Goal: Information Seeking & Learning: Learn about a topic

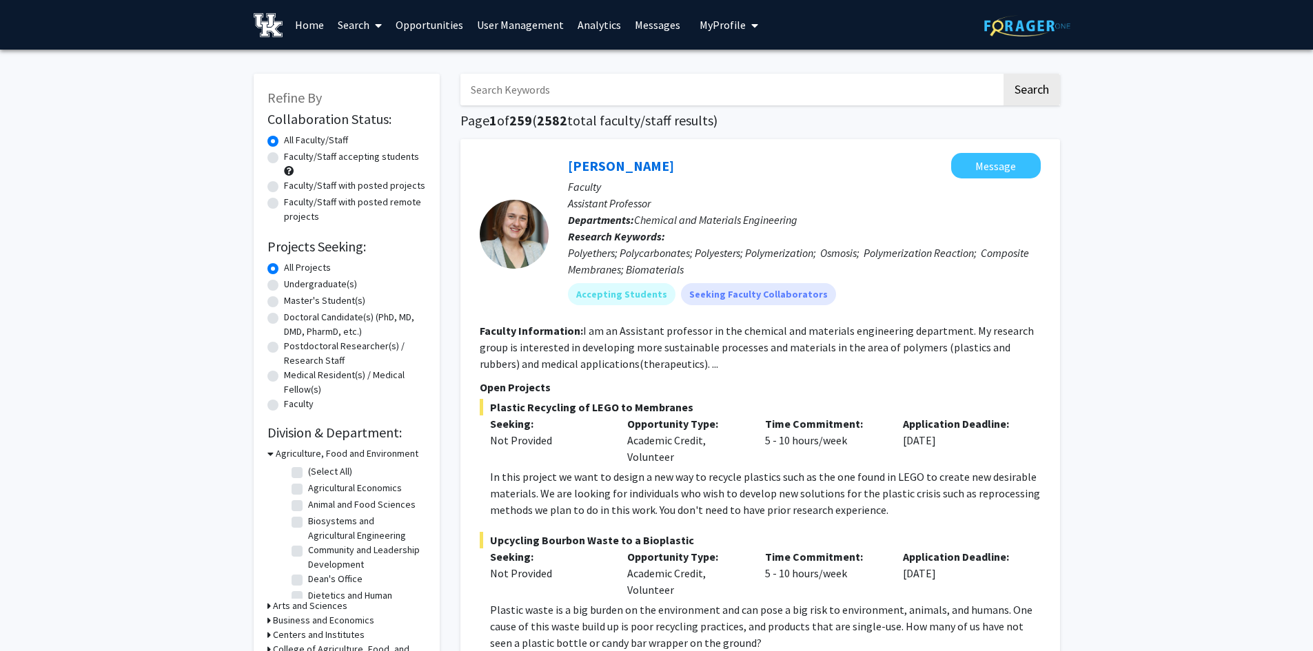
click at [724, 29] on span "My Profile" at bounding box center [722, 25] width 46 height 14
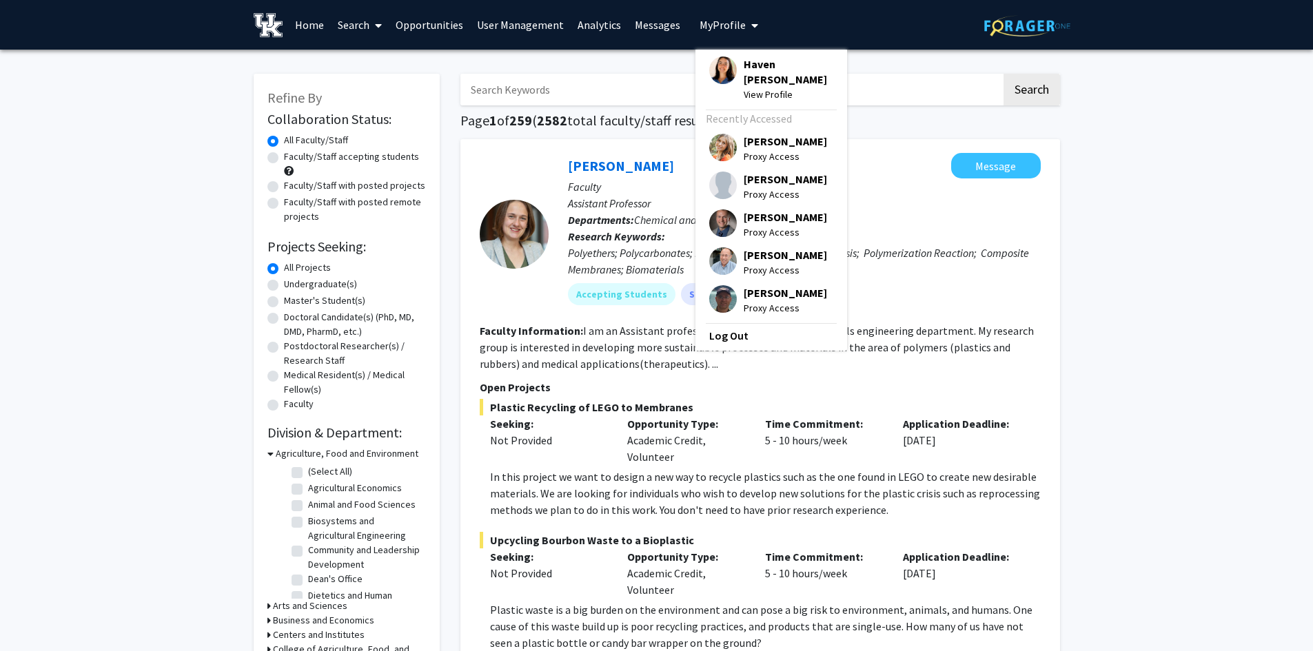
click at [725, 21] on span "My Profile" at bounding box center [722, 25] width 46 height 14
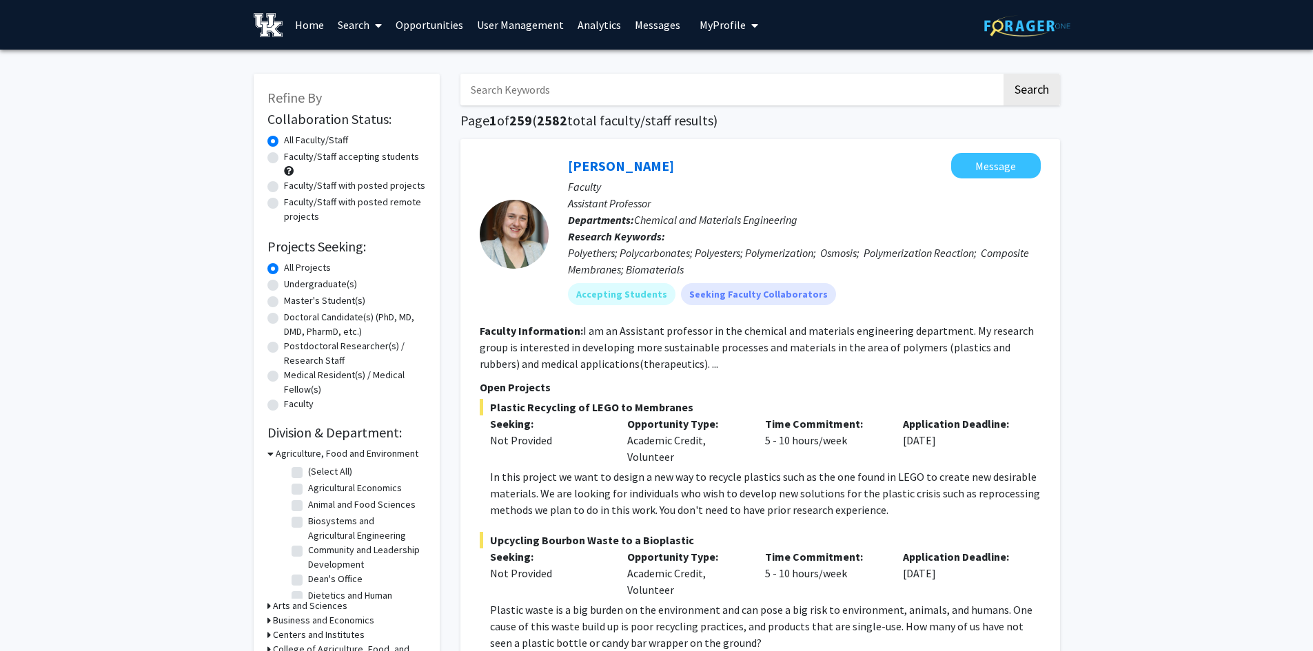
click at [557, 90] on input "Search Keywords" at bounding box center [730, 90] width 541 height 32
click at [1003, 74] on button "Search" at bounding box center [1031, 90] width 57 height 32
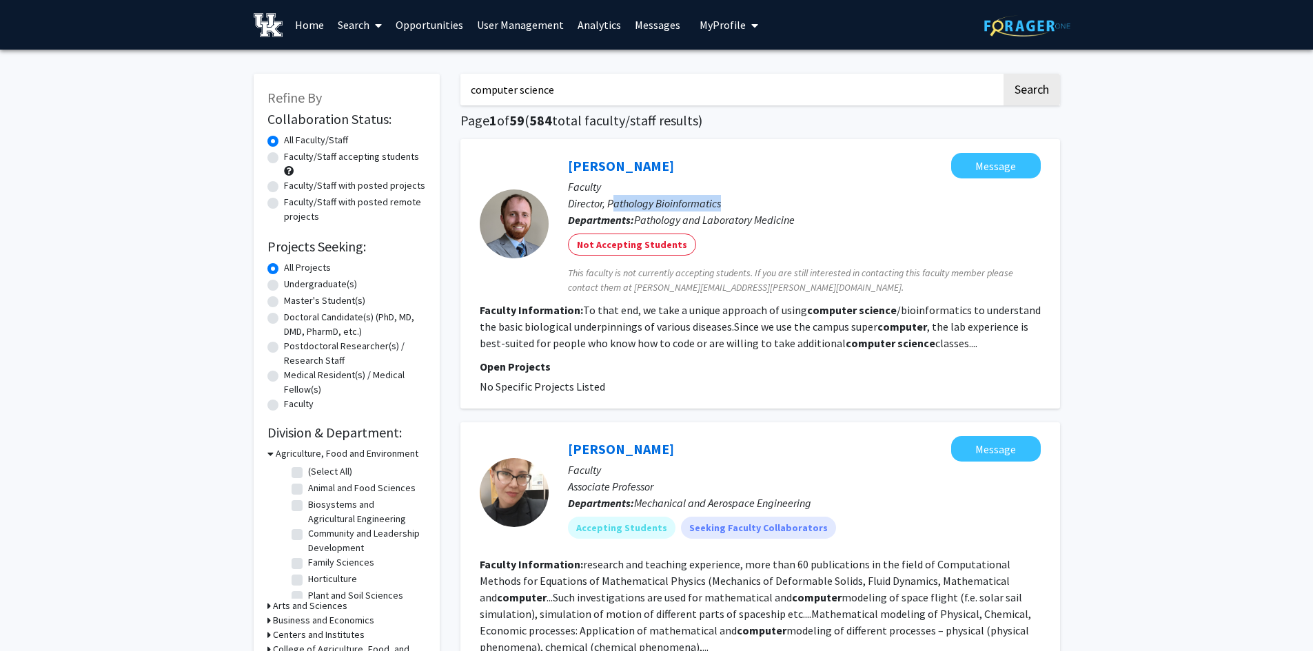
drag, startPoint x: 726, startPoint y: 199, endPoint x: 612, endPoint y: 203, distance: 114.5
click at [612, 203] on p "Director, Pathology Bioinformatics" at bounding box center [804, 203] width 473 height 17
click at [725, 221] on span "Pathology and Laboratory Medicine" at bounding box center [714, 220] width 161 height 14
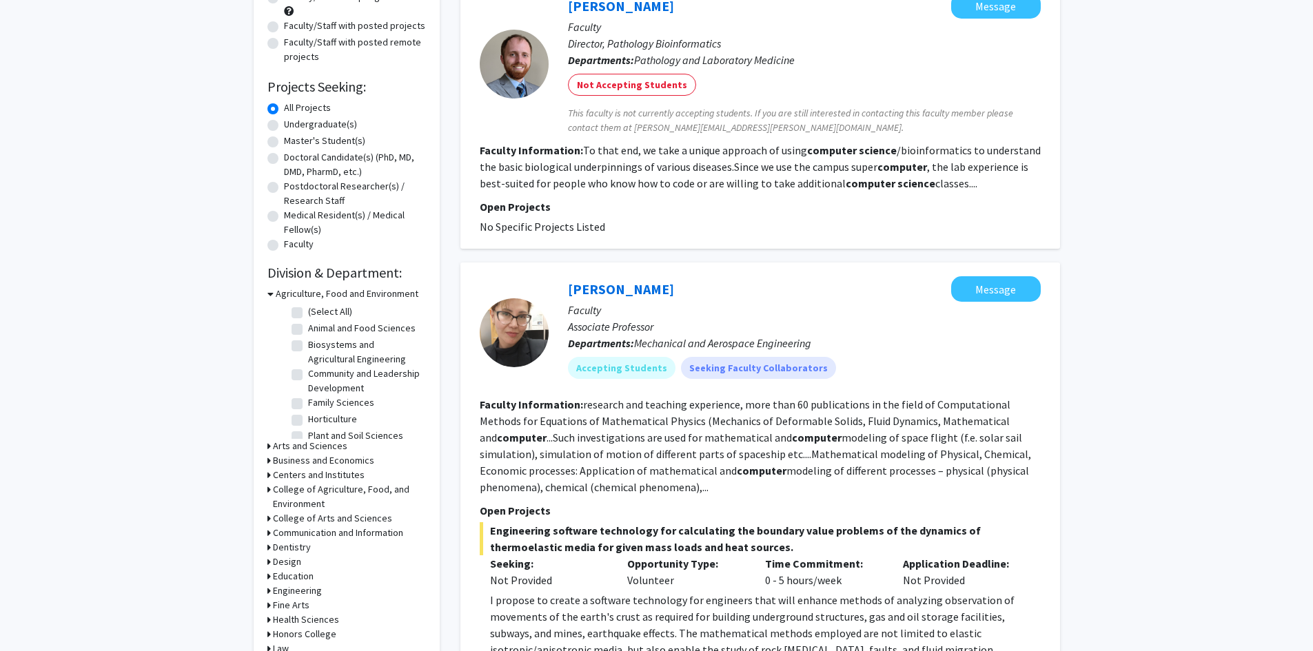
scroll to position [276, 0]
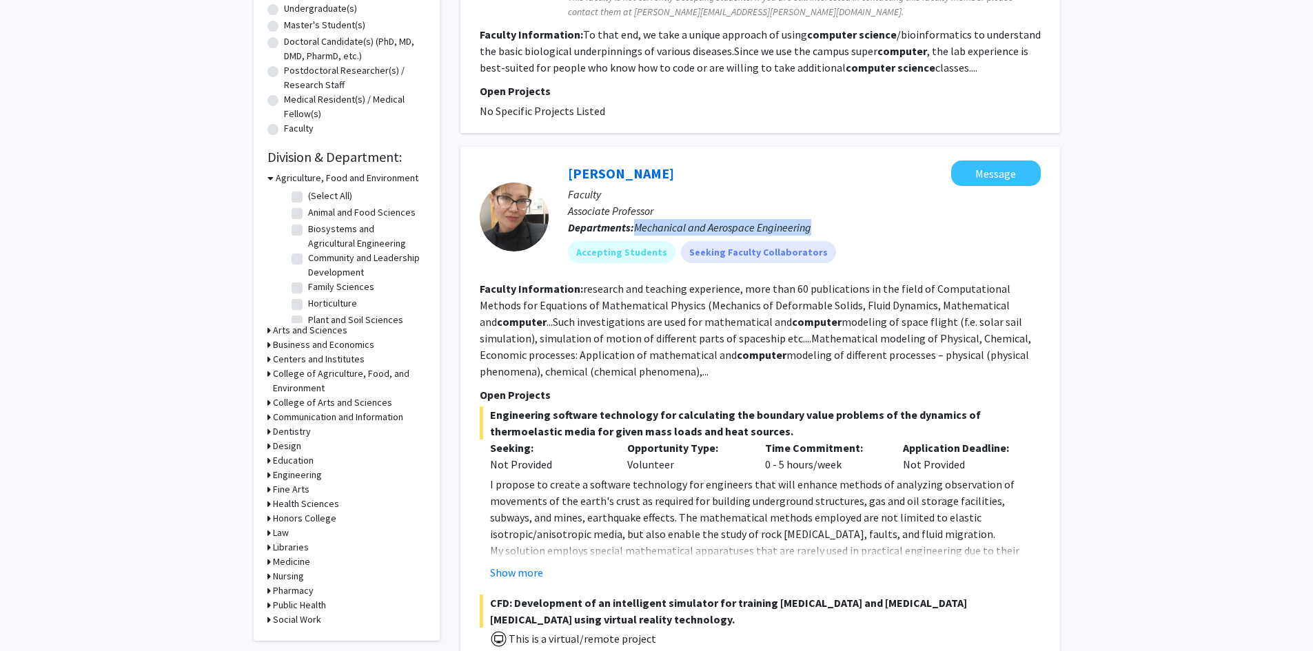
drag, startPoint x: 819, startPoint y: 228, endPoint x: 633, endPoint y: 233, distance: 186.1
click at [633, 233] on p "Departments: Mechanical and Aerospace Engineering" at bounding box center [804, 227] width 473 height 17
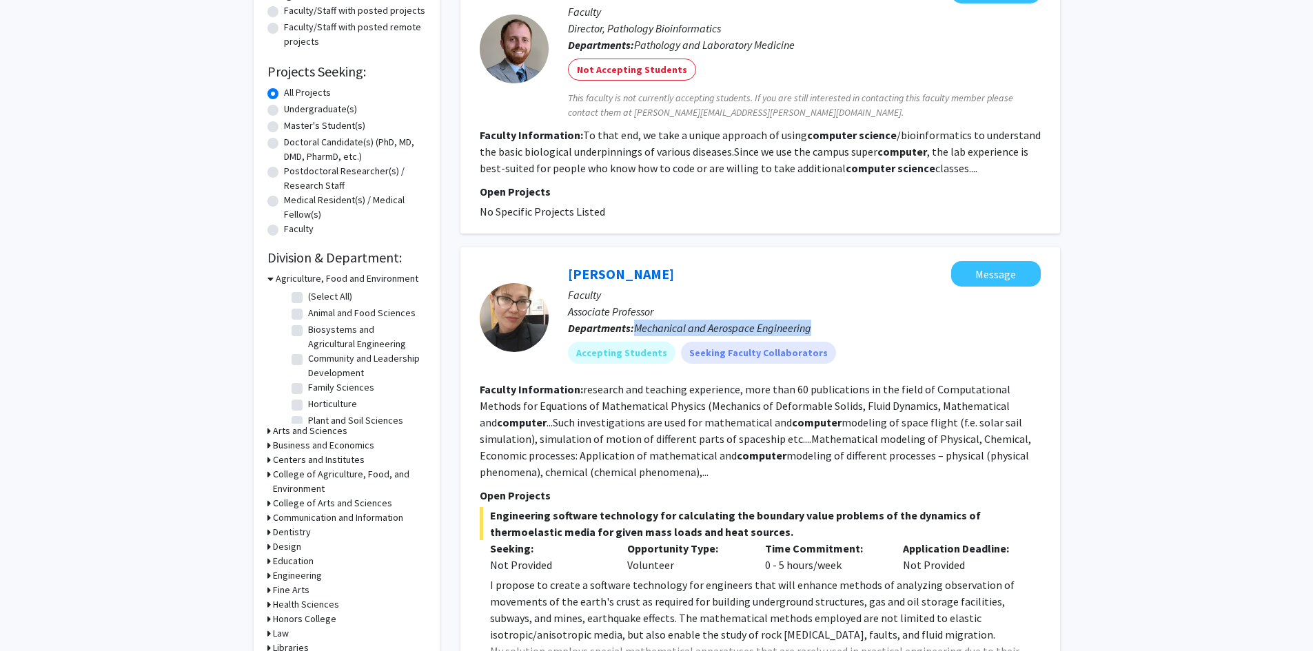
scroll to position [0, 0]
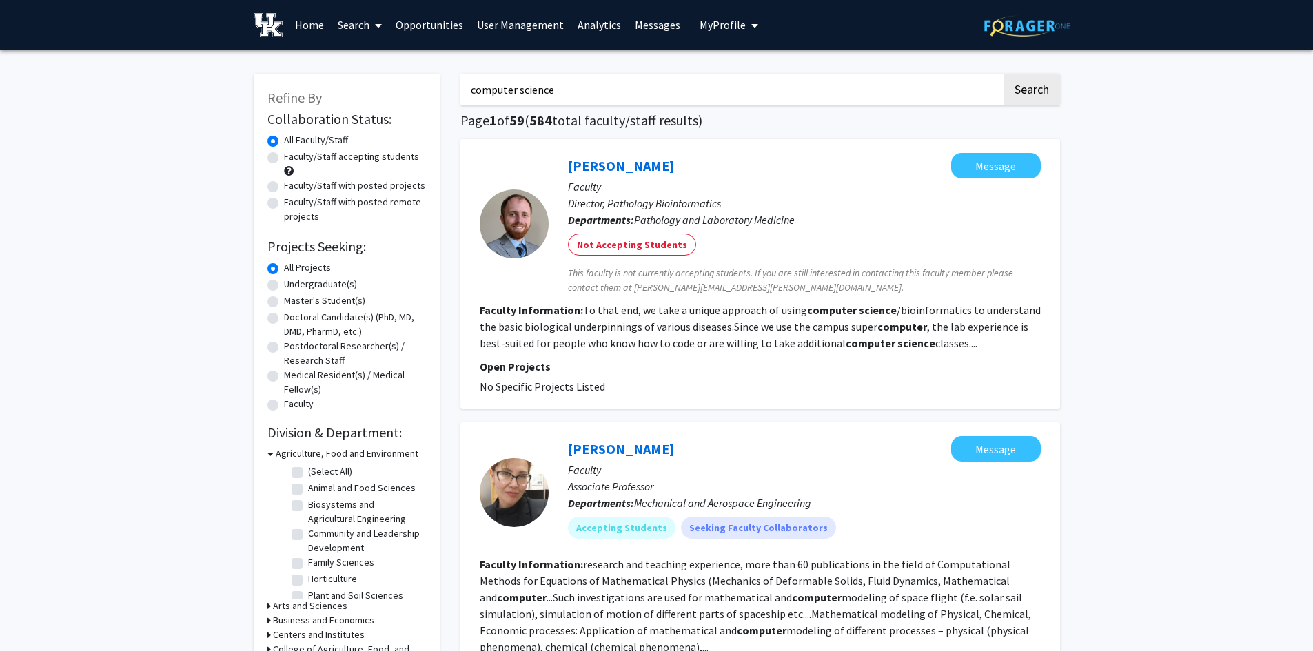
click at [509, 99] on input "computer science" at bounding box center [730, 90] width 541 height 32
type input "fardo"
click at [1003, 74] on button "Search" at bounding box center [1031, 90] width 57 height 32
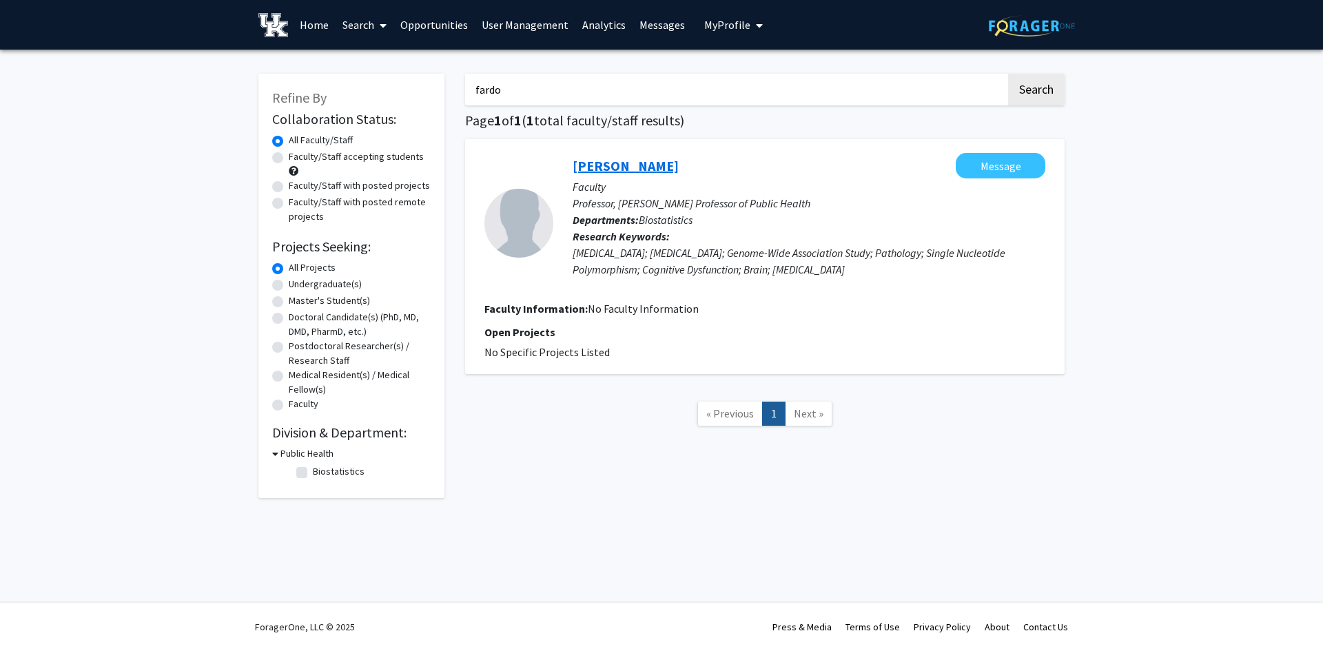
click at [610, 161] on link "David Fardo" at bounding box center [626, 165] width 106 height 17
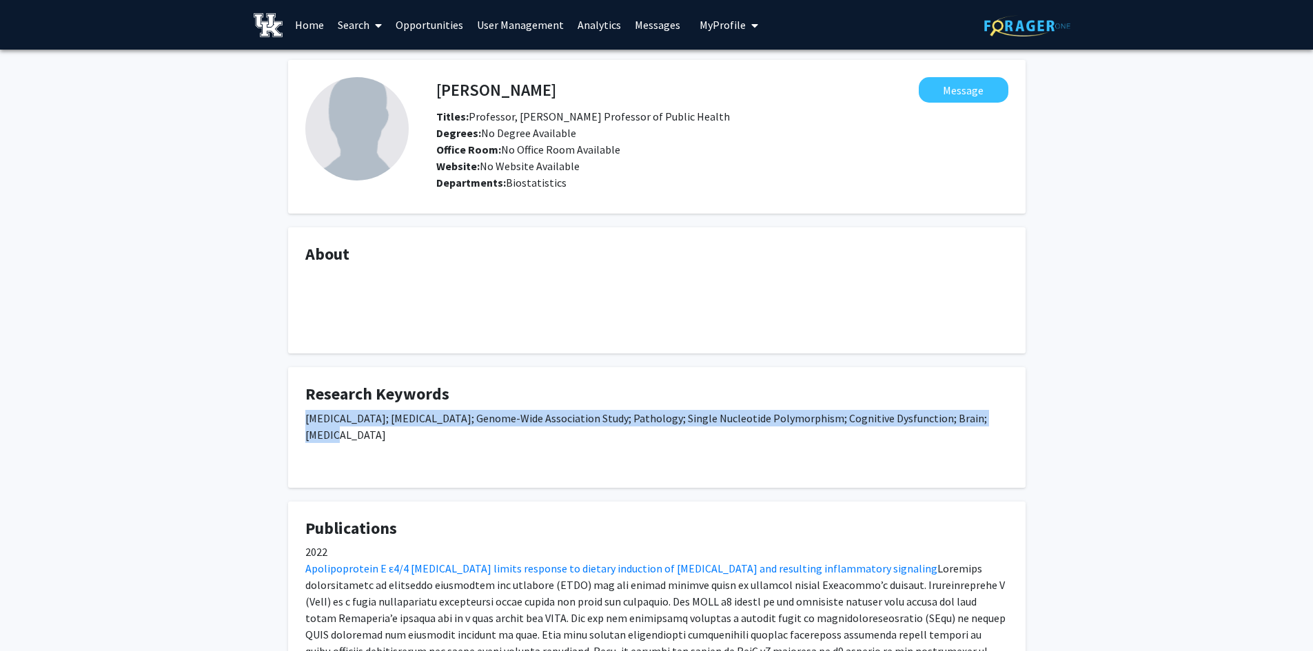
drag, startPoint x: 991, startPoint y: 418, endPoint x: 300, endPoint y: 418, distance: 690.5
click at [300, 418] on fg-card "Research Keywords Alzheimer Disease; Sclerosis; Genome-Wide Association Study; …" at bounding box center [656, 427] width 737 height 121
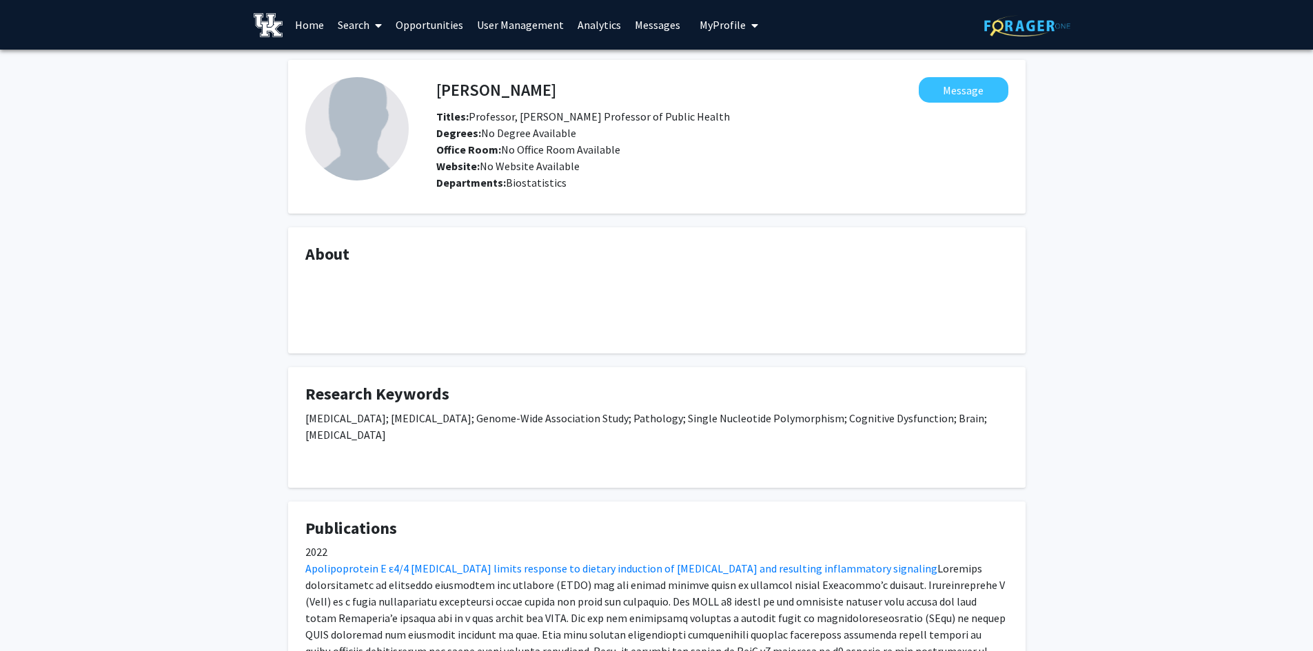
click at [431, 428] on div "Alzheimer Disease; Sclerosis; Genome-Wide Association Study; Pathology; Single …" at bounding box center [656, 440] width 703 height 61
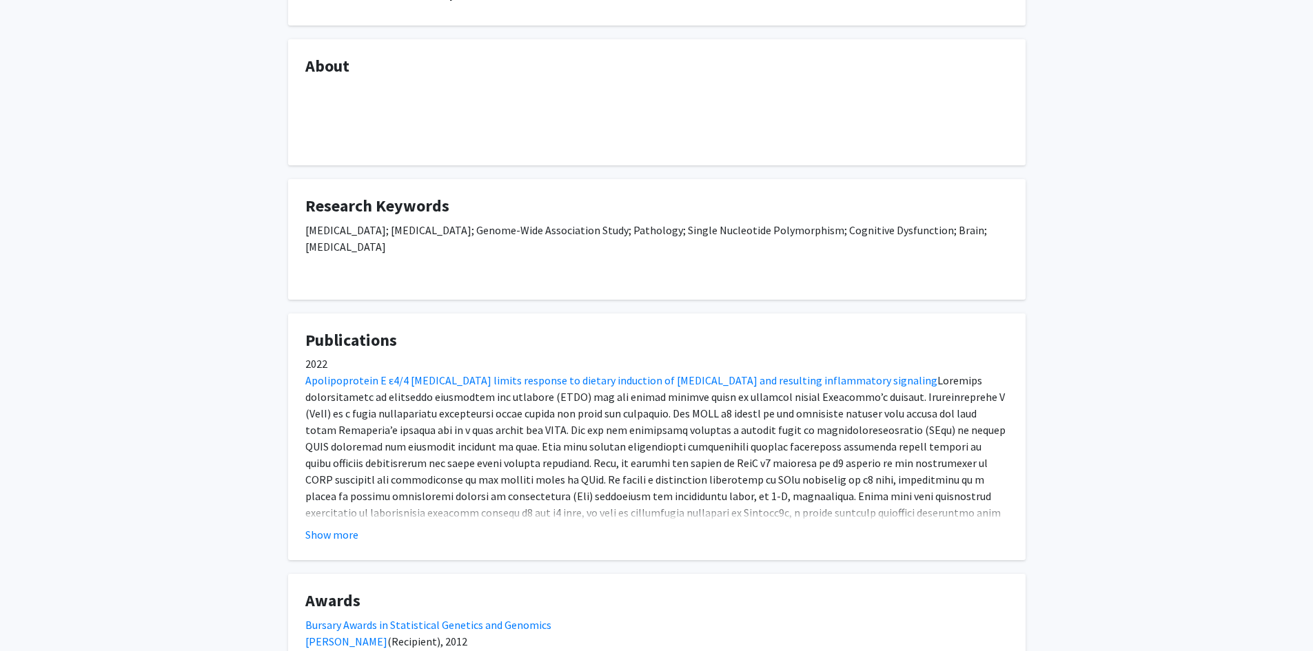
scroll to position [207, 0]
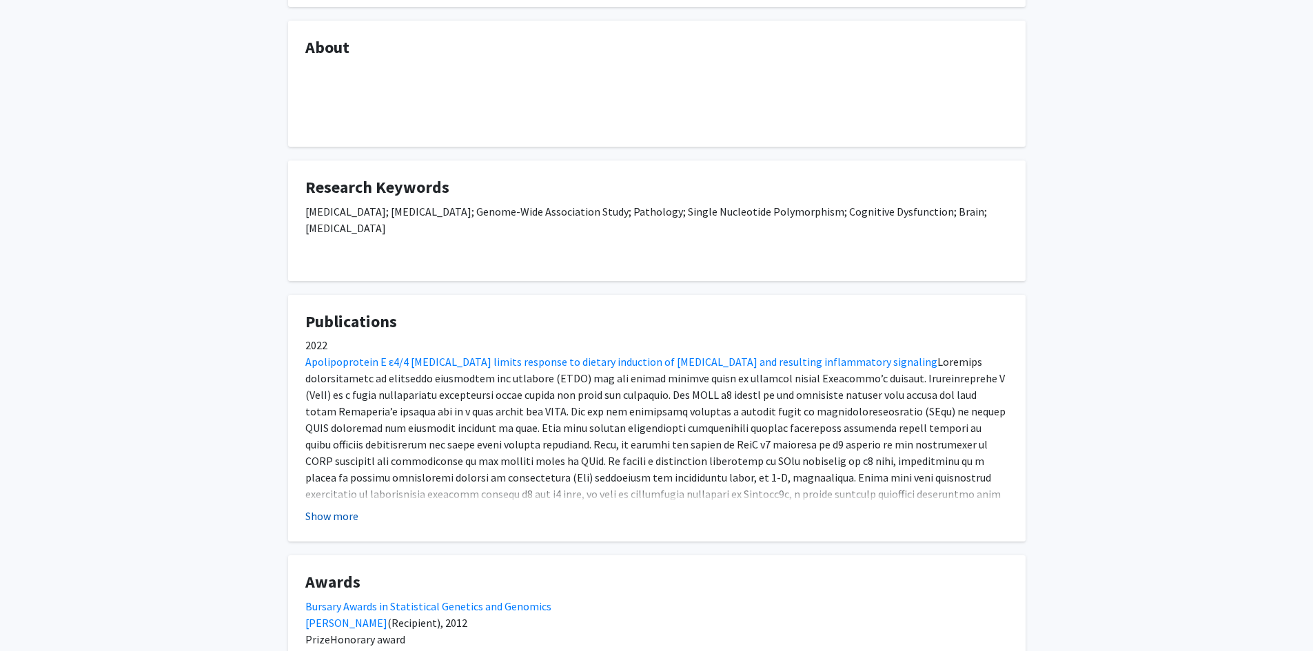
click at [336, 508] on button "Show more" at bounding box center [331, 516] width 53 height 17
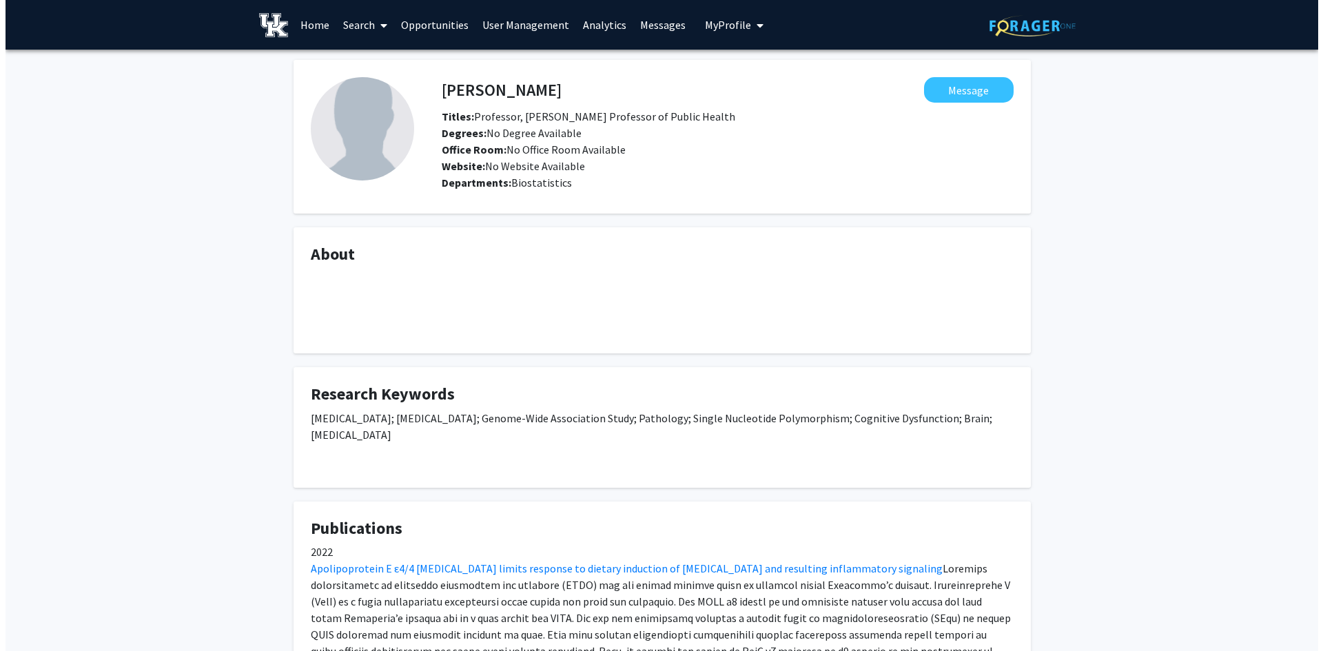
scroll to position [0, 0]
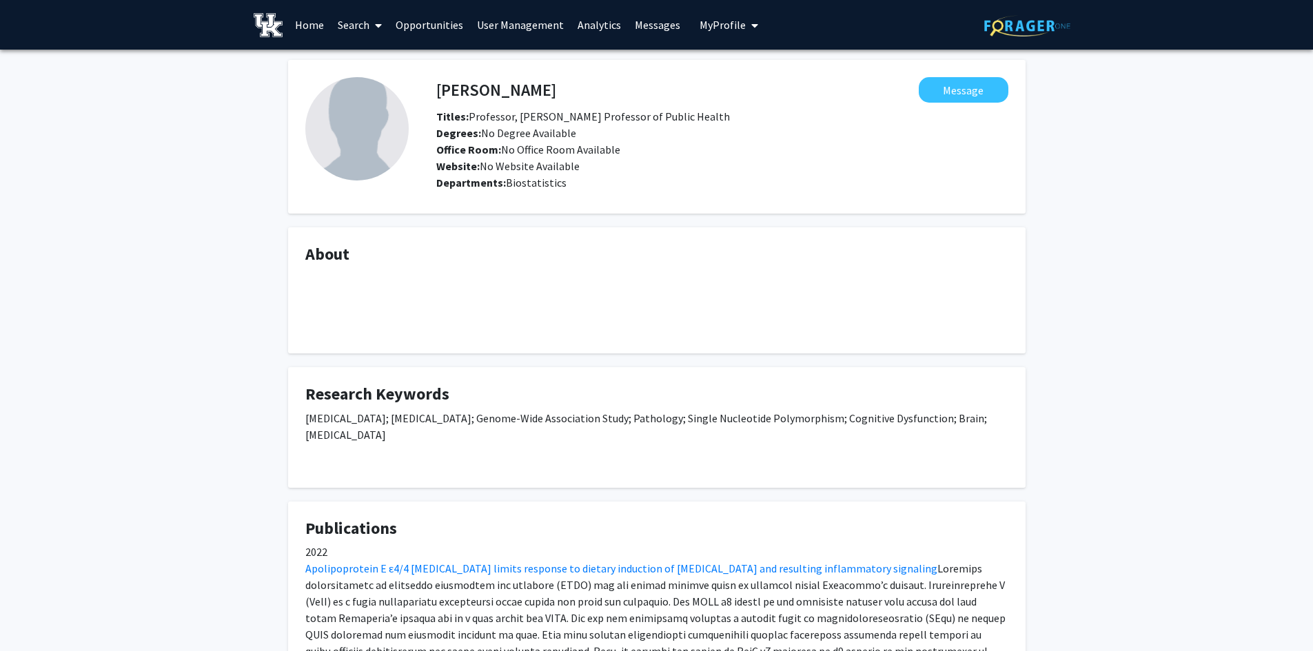
click at [356, 27] on link "Search" at bounding box center [360, 25] width 58 height 48
click at [367, 69] on span "Faculty/Staff" at bounding box center [381, 64] width 101 height 28
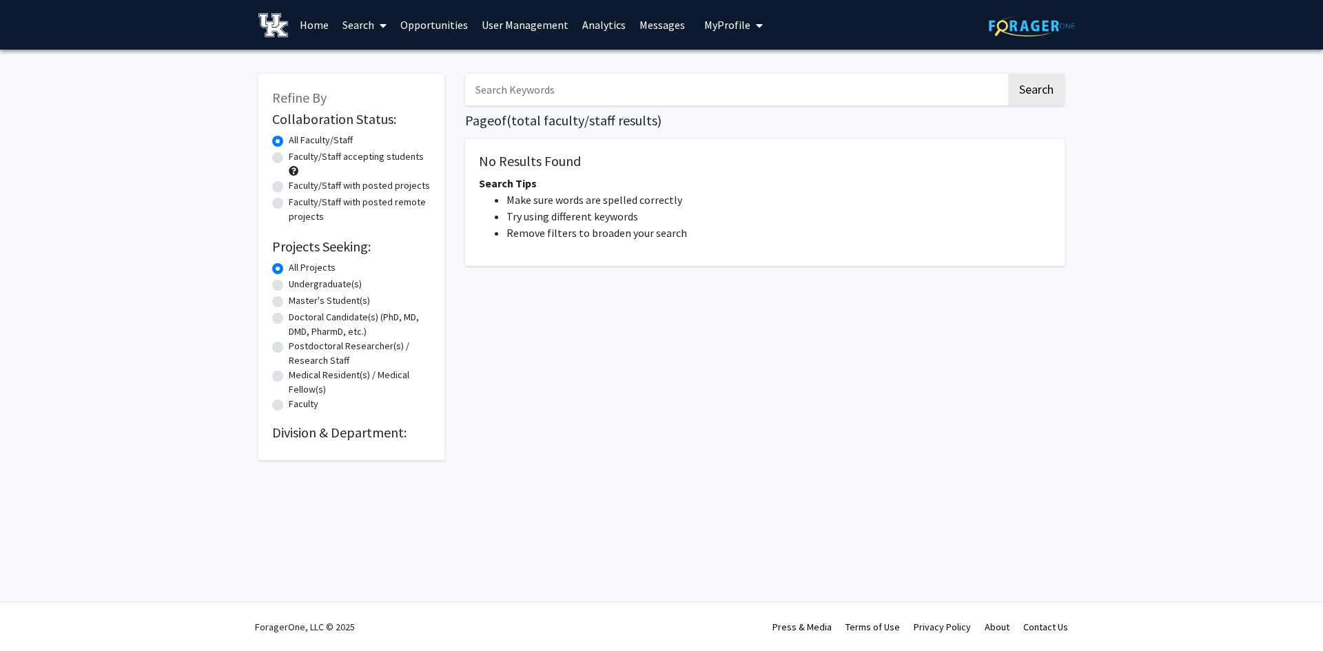
click at [358, 25] on link "Search" at bounding box center [365, 25] width 58 height 48
click at [367, 65] on span "Faculty/Staff" at bounding box center [386, 64] width 101 height 28
click at [308, 25] on link "Home" at bounding box center [314, 25] width 43 height 48
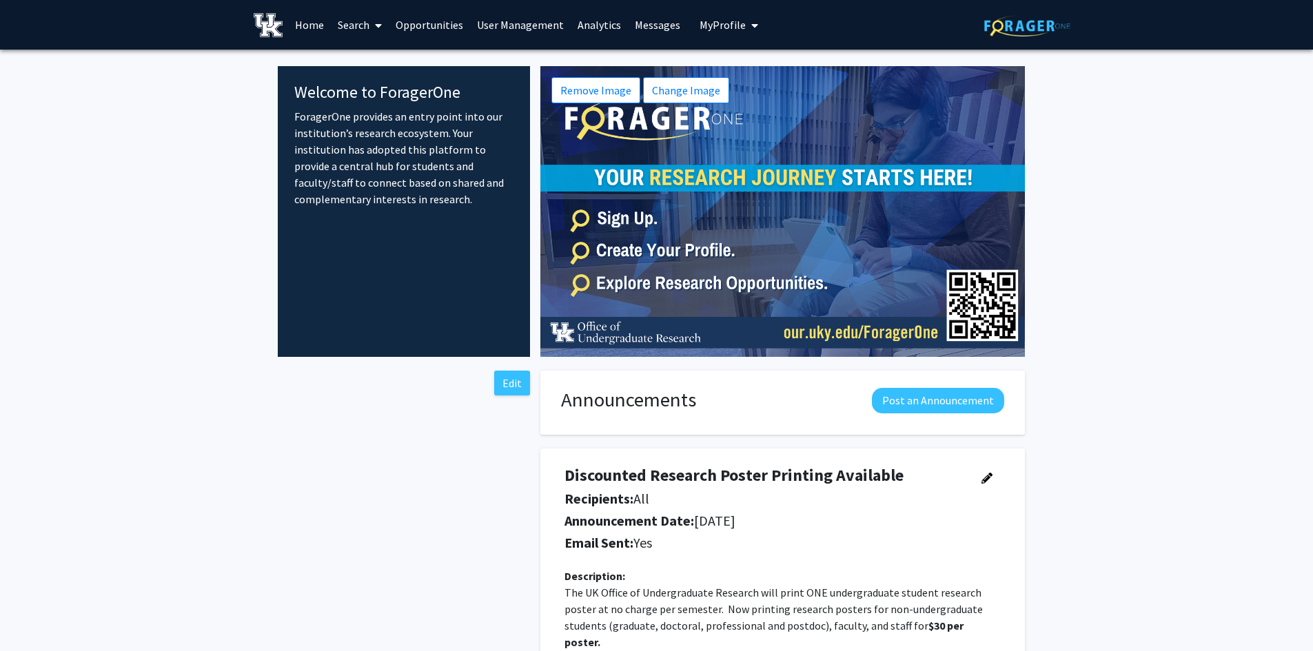
click at [353, 18] on link "Search" at bounding box center [360, 25] width 58 height 48
click at [384, 56] on span "Faculty/Staff" at bounding box center [381, 64] width 101 height 28
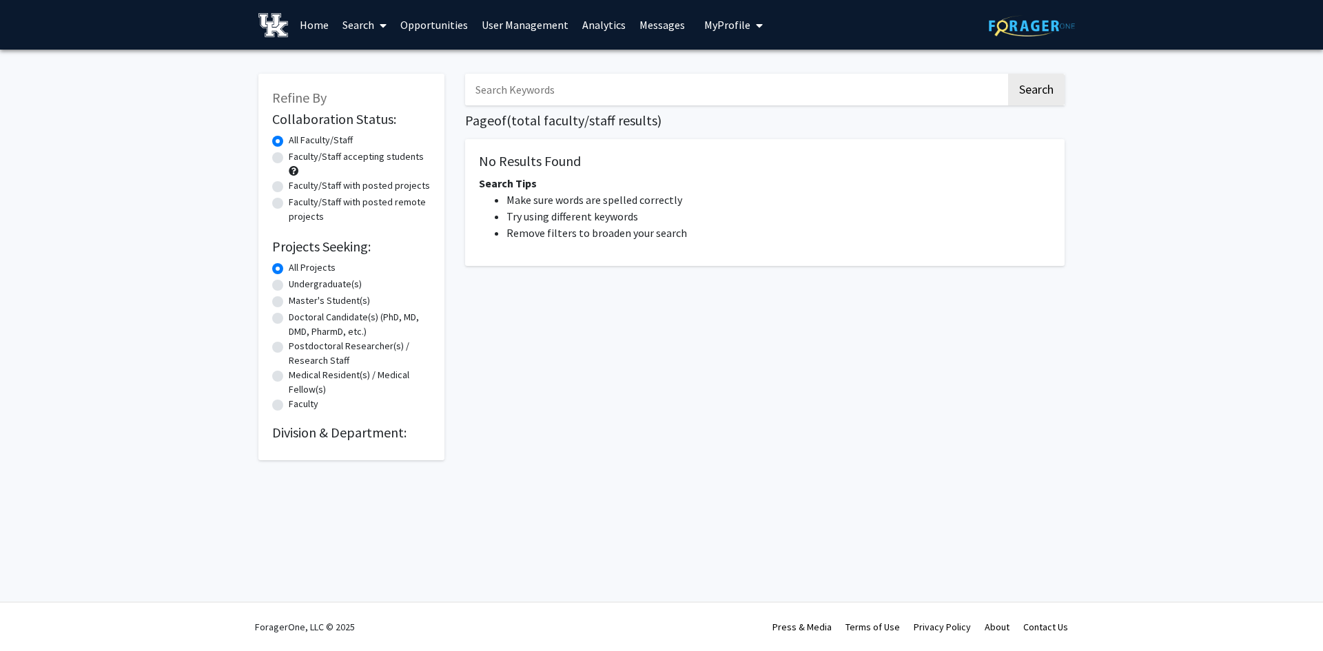
click at [723, 23] on span "My Profile" at bounding box center [727, 25] width 46 height 14
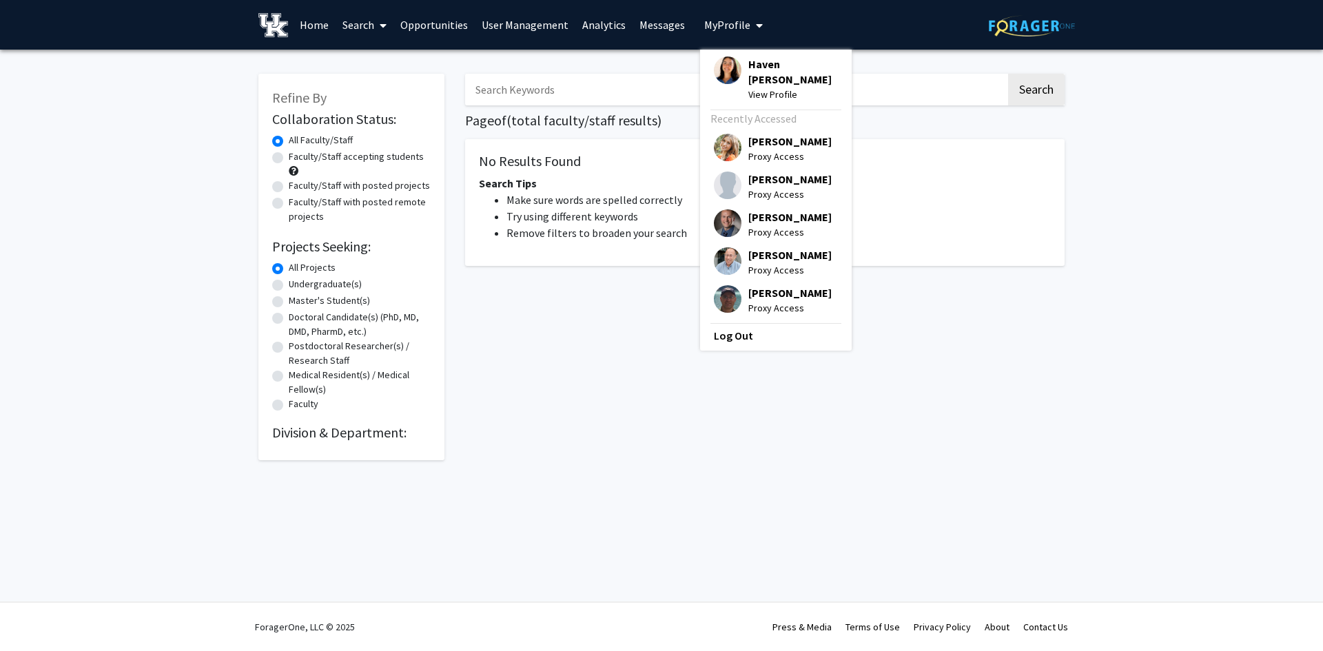
click at [723, 23] on span "My Profile" at bounding box center [727, 25] width 46 height 14
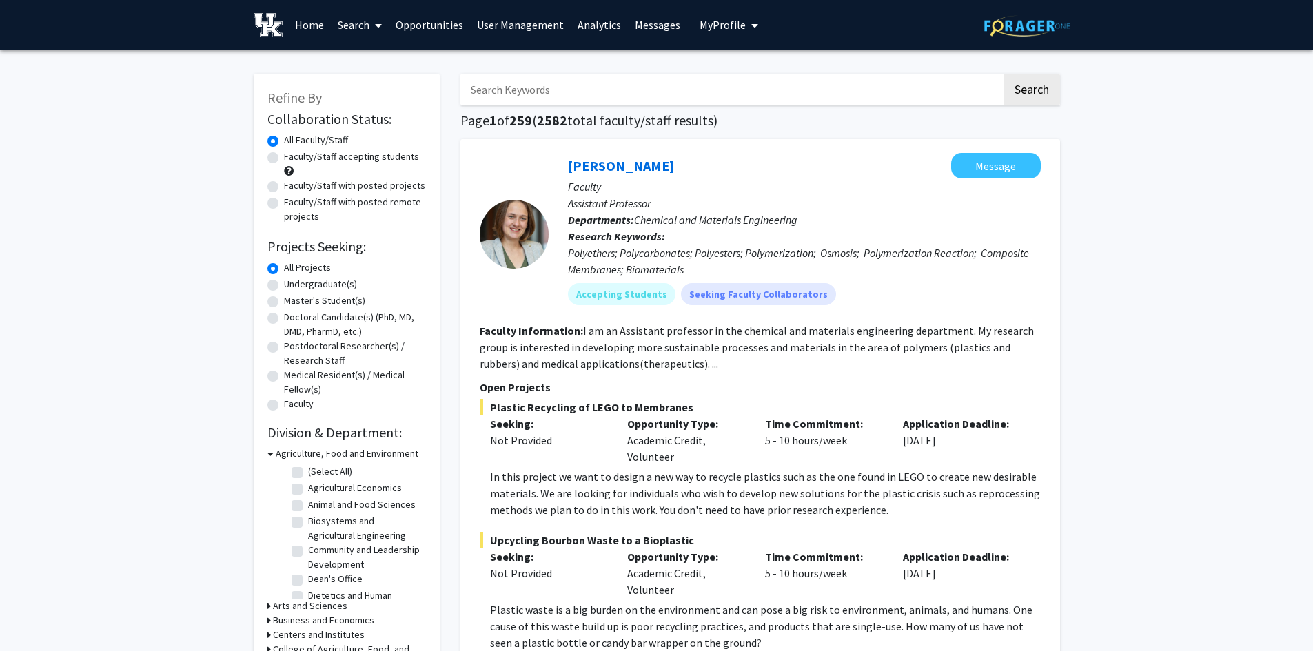
click at [722, 19] on span "My Profile" at bounding box center [722, 25] width 46 height 14
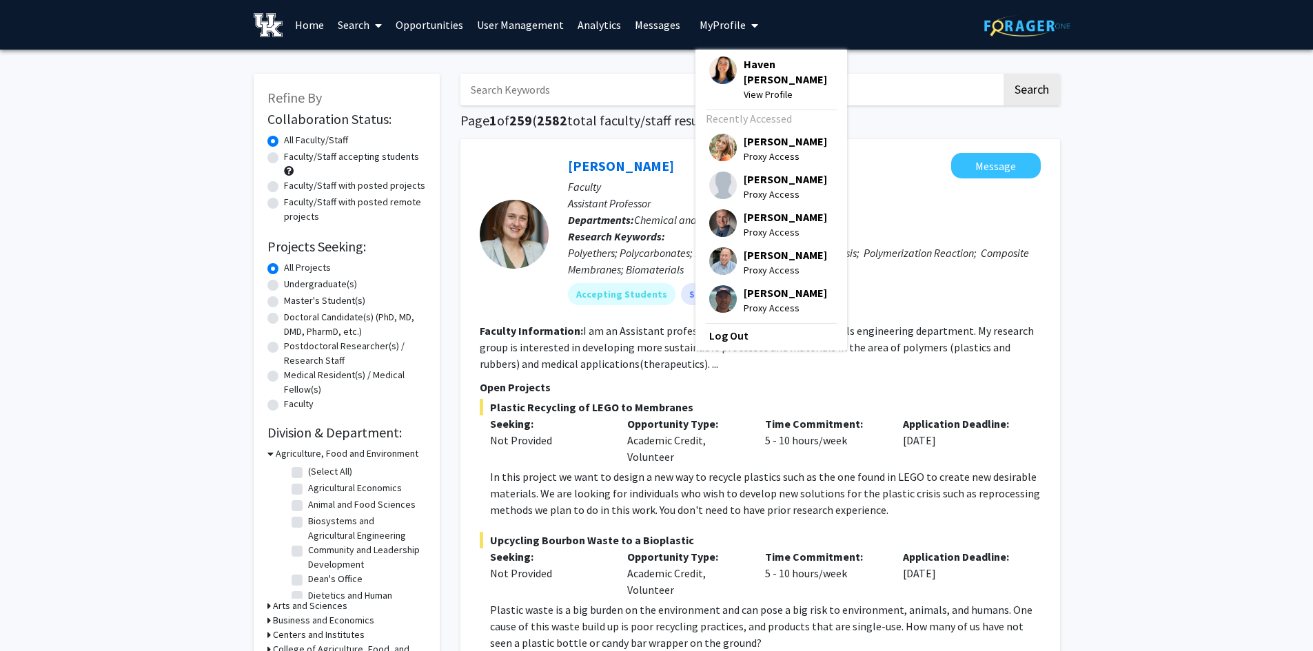
click at [808, 23] on div "Skip navigation Home Search Opportunities User Management Analytics Messages My…" at bounding box center [656, 25] width 827 height 50
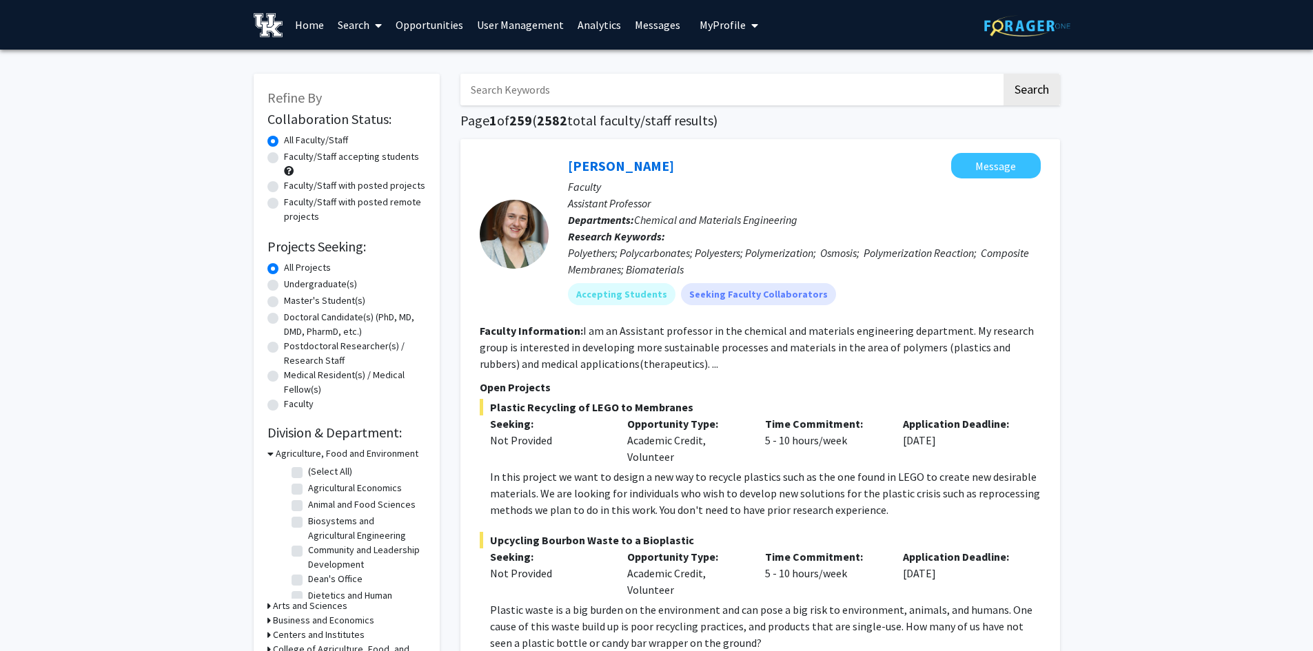
click at [734, 19] on span "My Profile" at bounding box center [722, 25] width 46 height 14
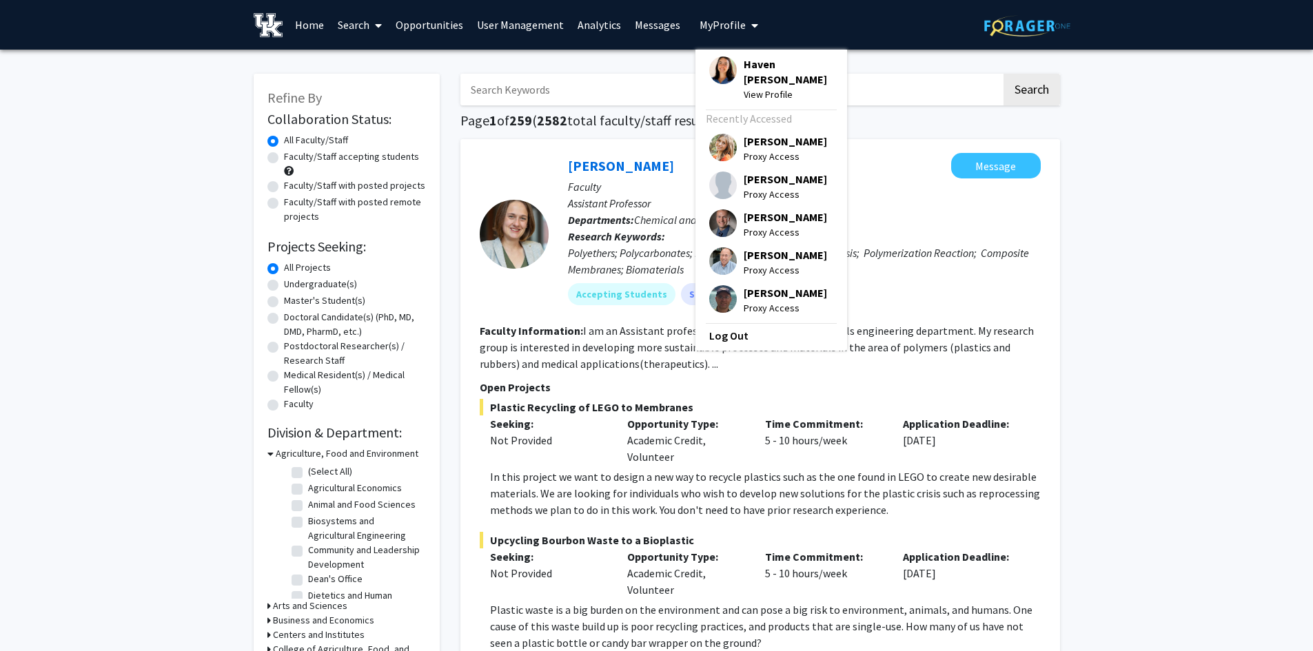
click at [491, 25] on link "User Management" at bounding box center [520, 25] width 101 height 48
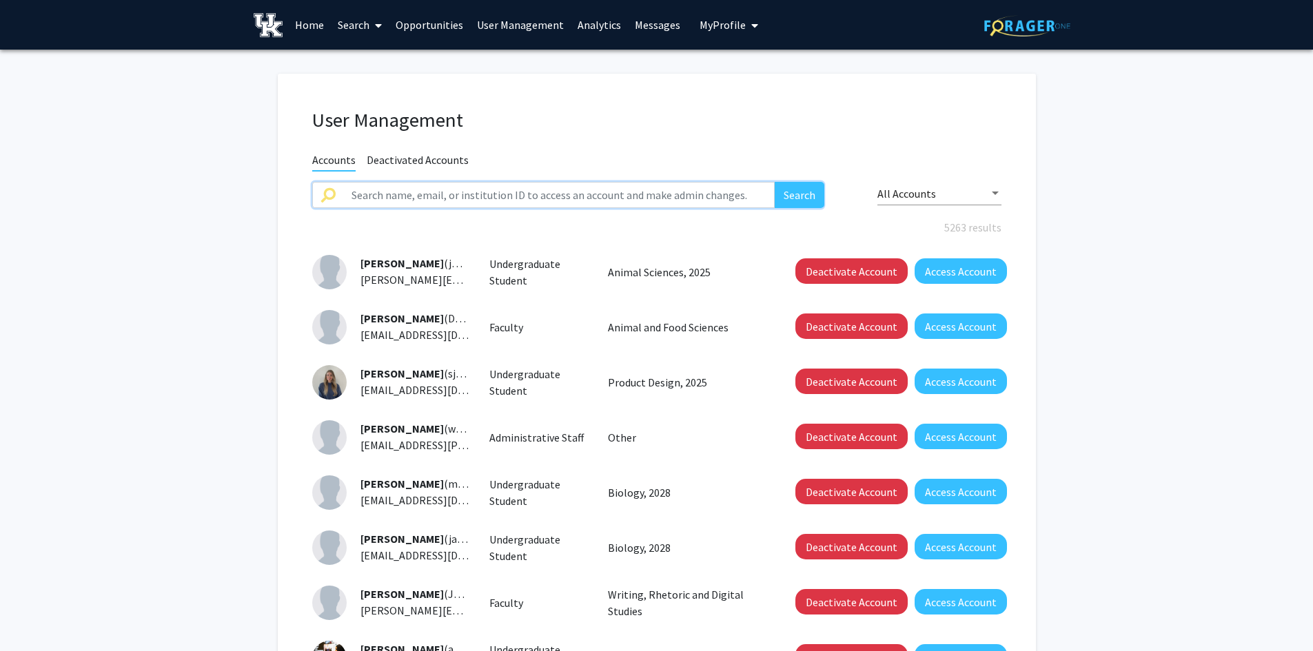
click at [447, 195] on input "text" at bounding box center [559, 195] width 432 height 26
type input "[PERSON_NAME]"
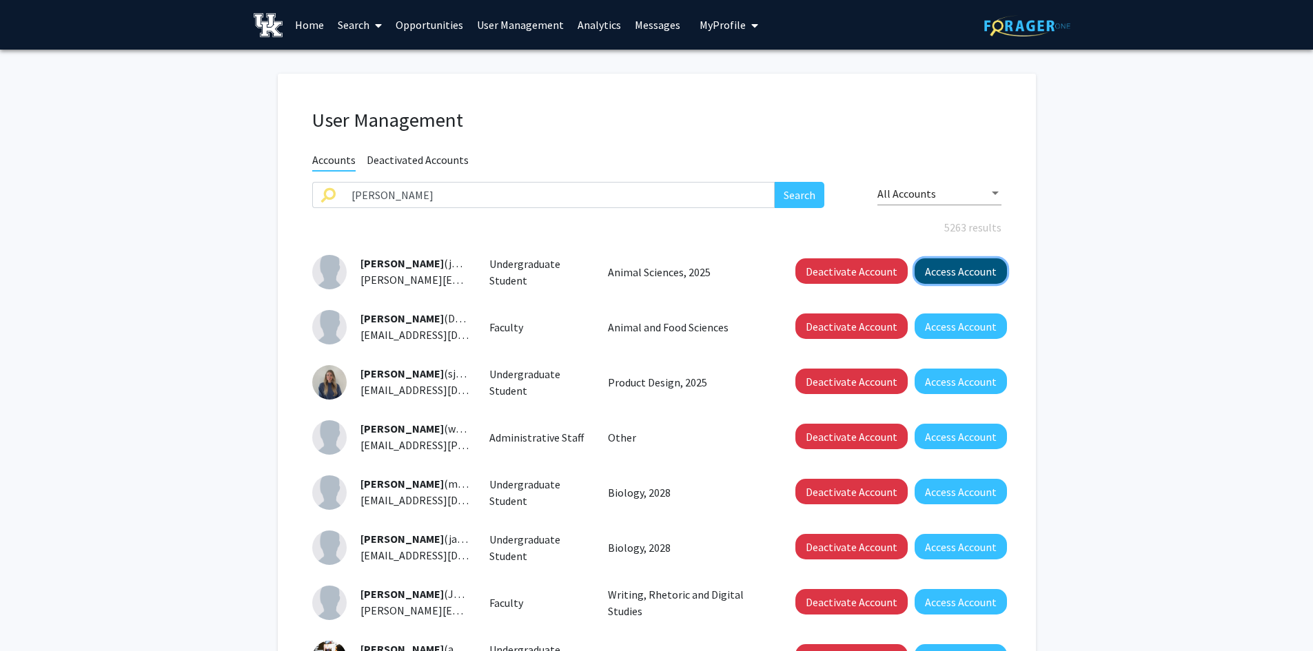
click at [969, 270] on button "Access Account" at bounding box center [961, 270] width 92 height 25
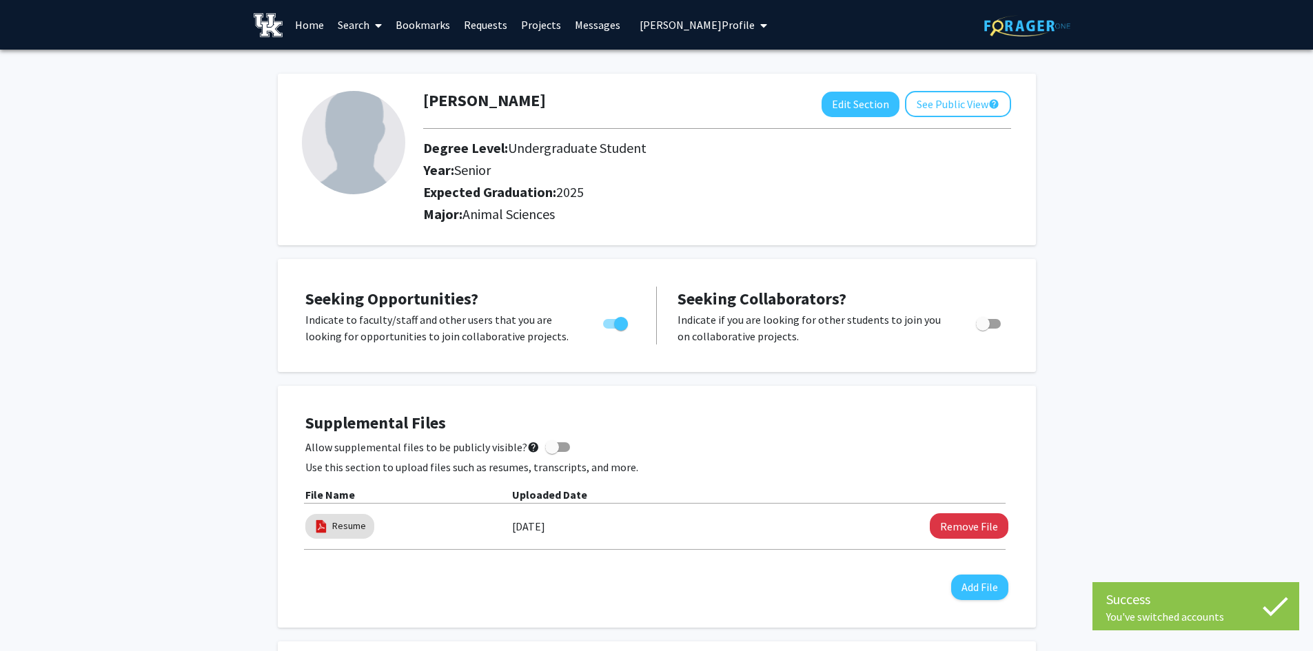
click at [662, 23] on span "[PERSON_NAME] Profile" at bounding box center [697, 25] width 115 height 14
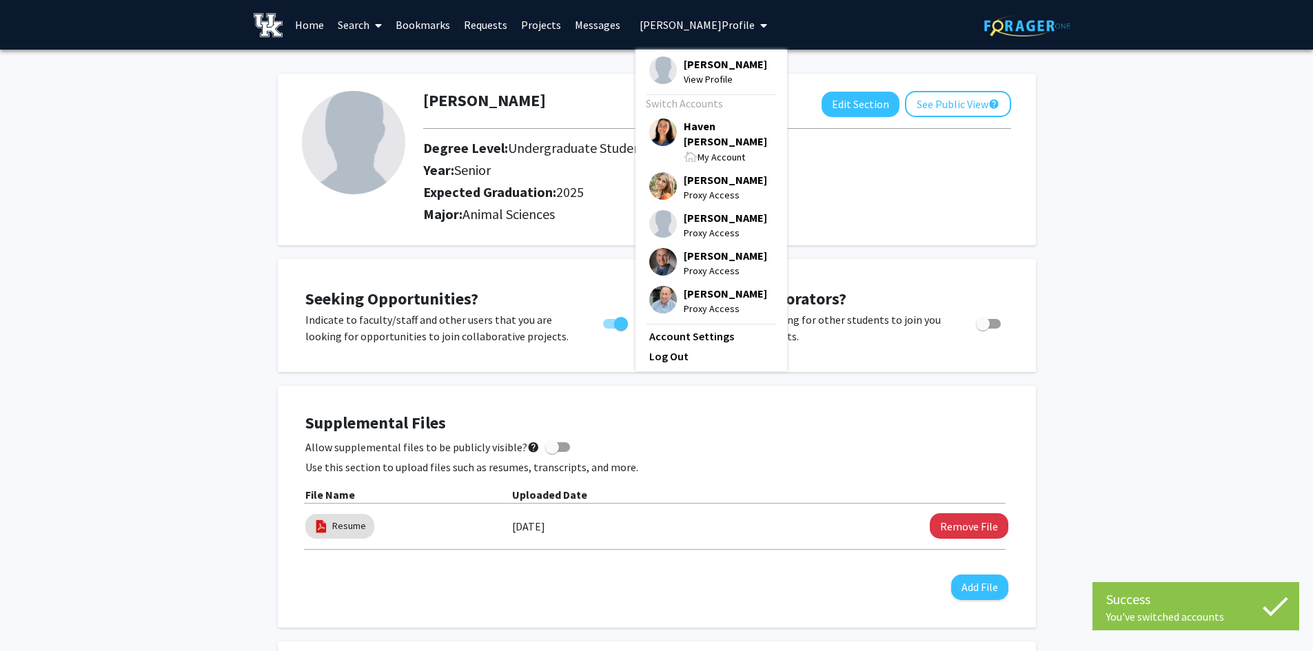
click at [694, 121] on span "Haven [PERSON_NAME]" at bounding box center [729, 134] width 90 height 30
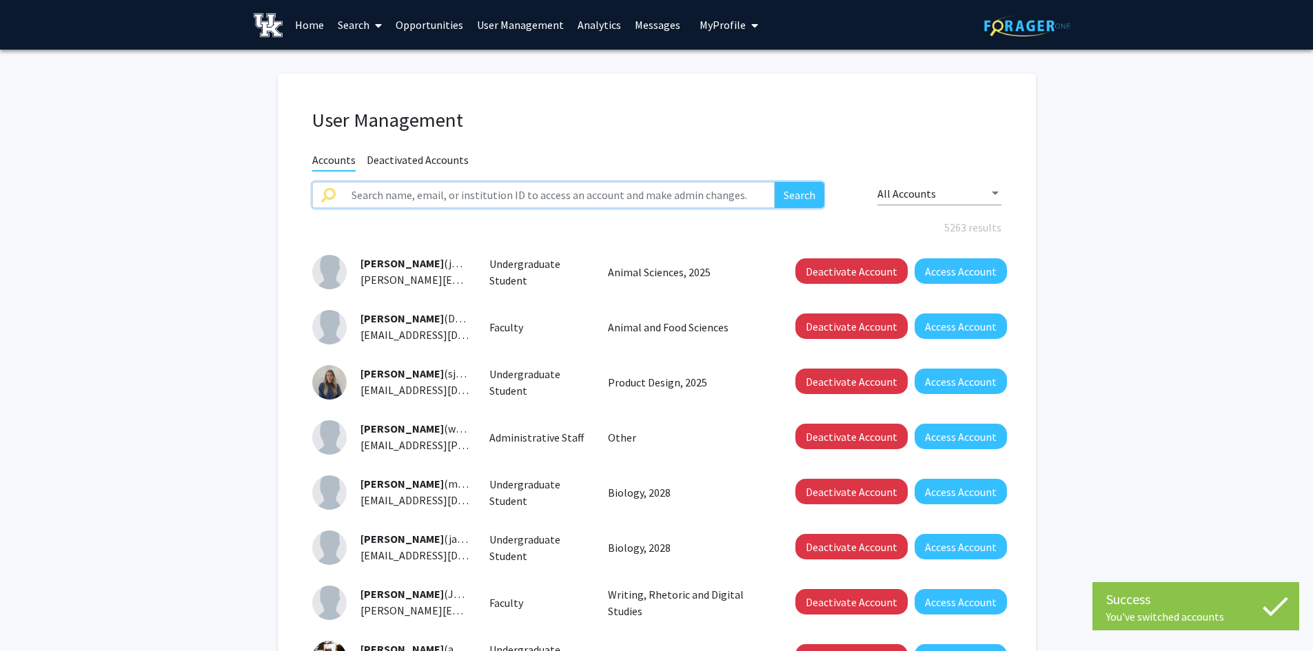
click at [438, 188] on input "text" at bounding box center [559, 195] width 432 height 26
type input "[PERSON_NAME]"
click at [775, 182] on button "Search" at bounding box center [800, 195] width 50 height 26
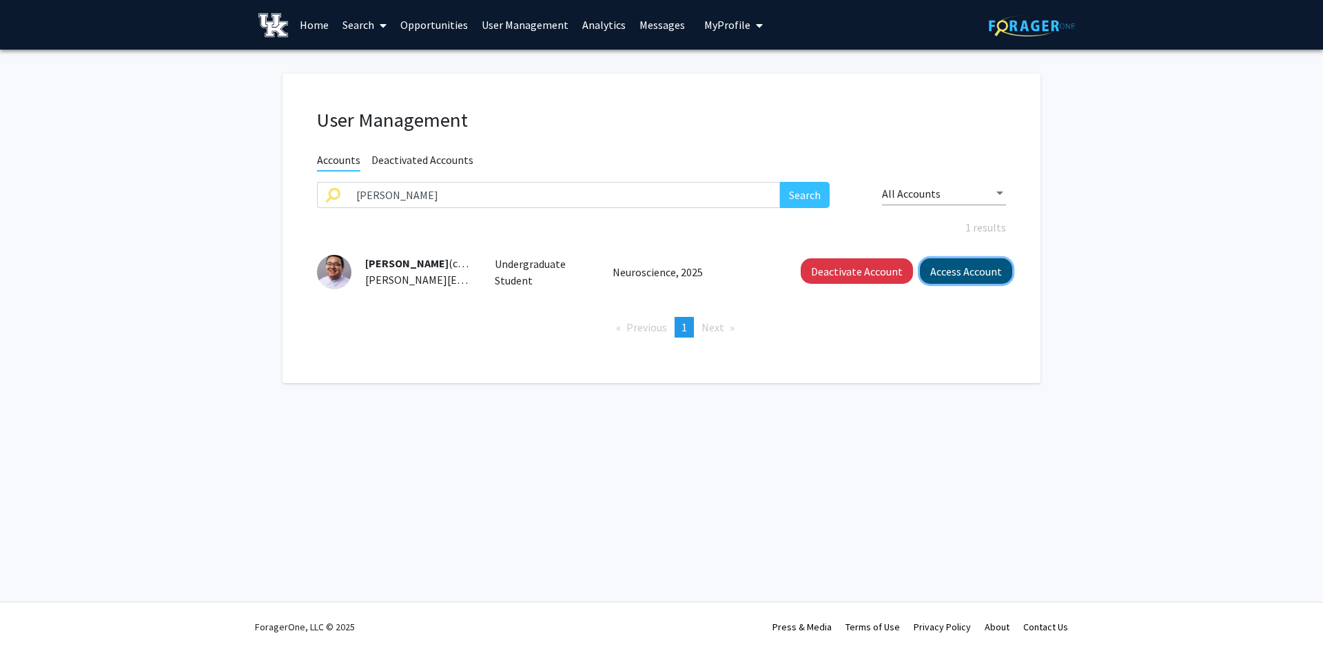
click at [941, 269] on button "Access Account" at bounding box center [966, 270] width 92 height 25
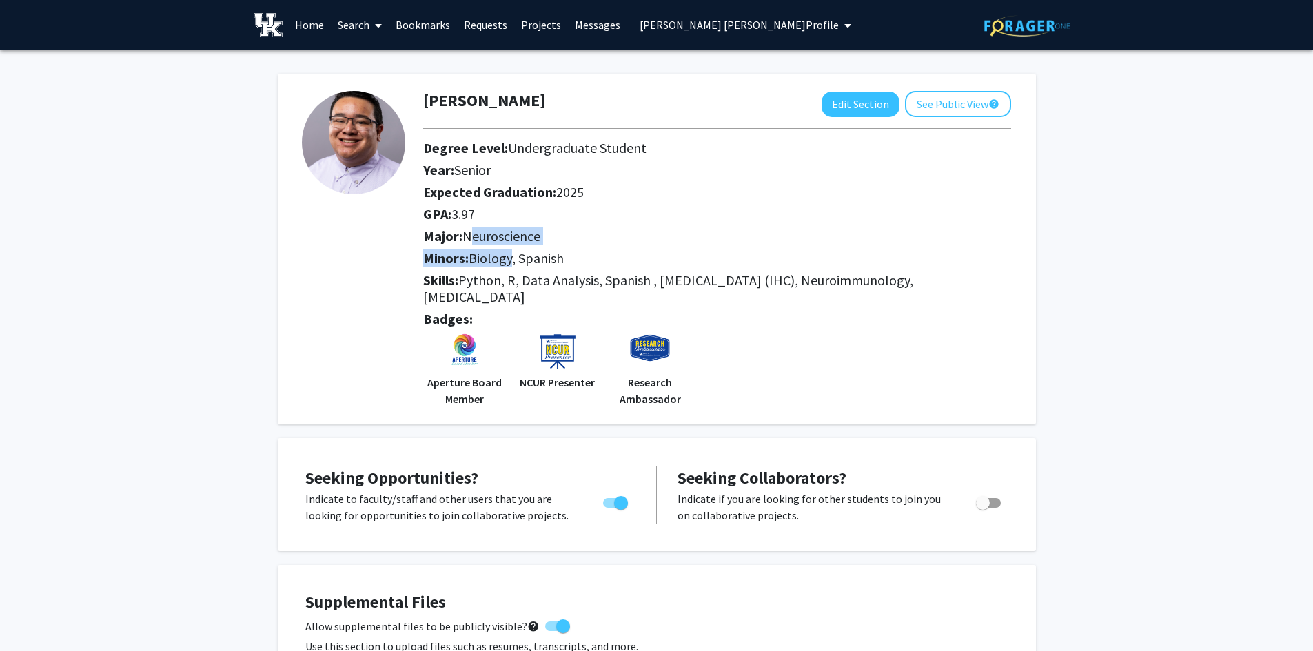
drag, startPoint x: 515, startPoint y: 256, endPoint x: 475, endPoint y: 237, distance: 44.4
click at [473, 235] on div "[PERSON_NAME] Edit Section See Public View help Degree Level: Undergraduate Stu…" at bounding box center [717, 249] width 609 height 316
drag, startPoint x: 499, startPoint y: 263, endPoint x: 507, endPoint y: 265, distance: 8.4
click at [500, 263] on span "Biology, Spanish" at bounding box center [516, 257] width 95 height 17
click at [620, 258] on h2 "Minors: Biology, Spanish" at bounding box center [717, 258] width 588 height 17
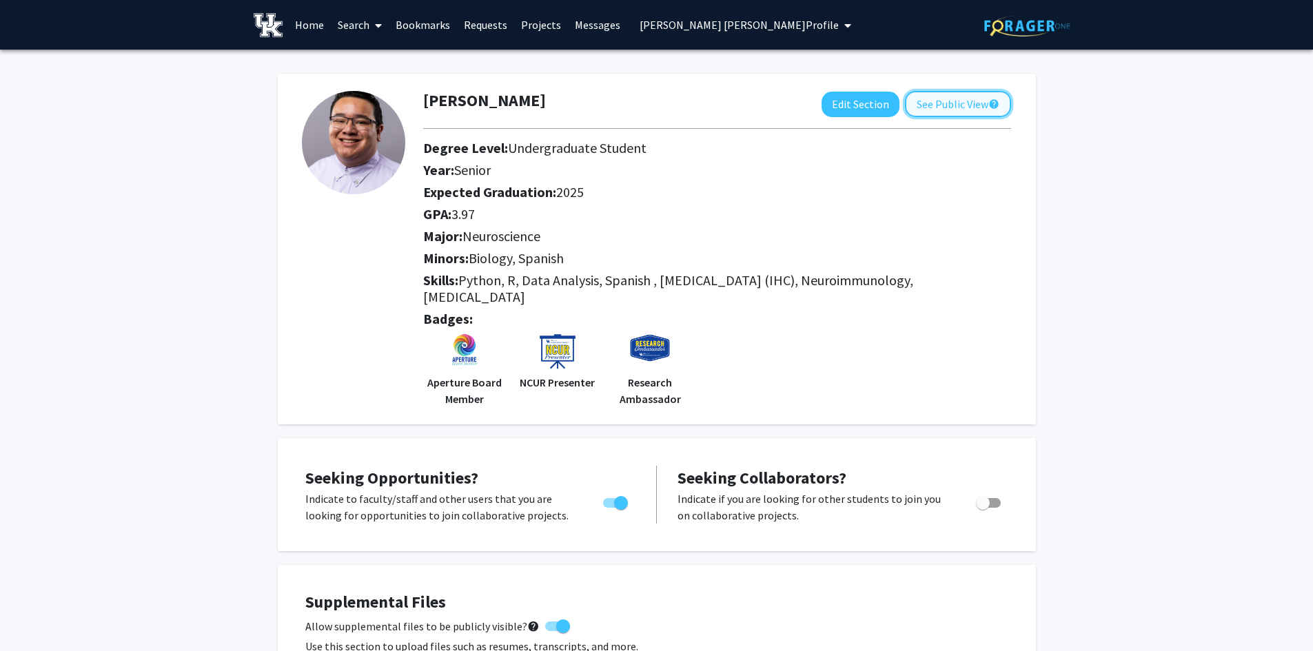
click at [942, 109] on button "See Public View help" at bounding box center [958, 104] width 106 height 26
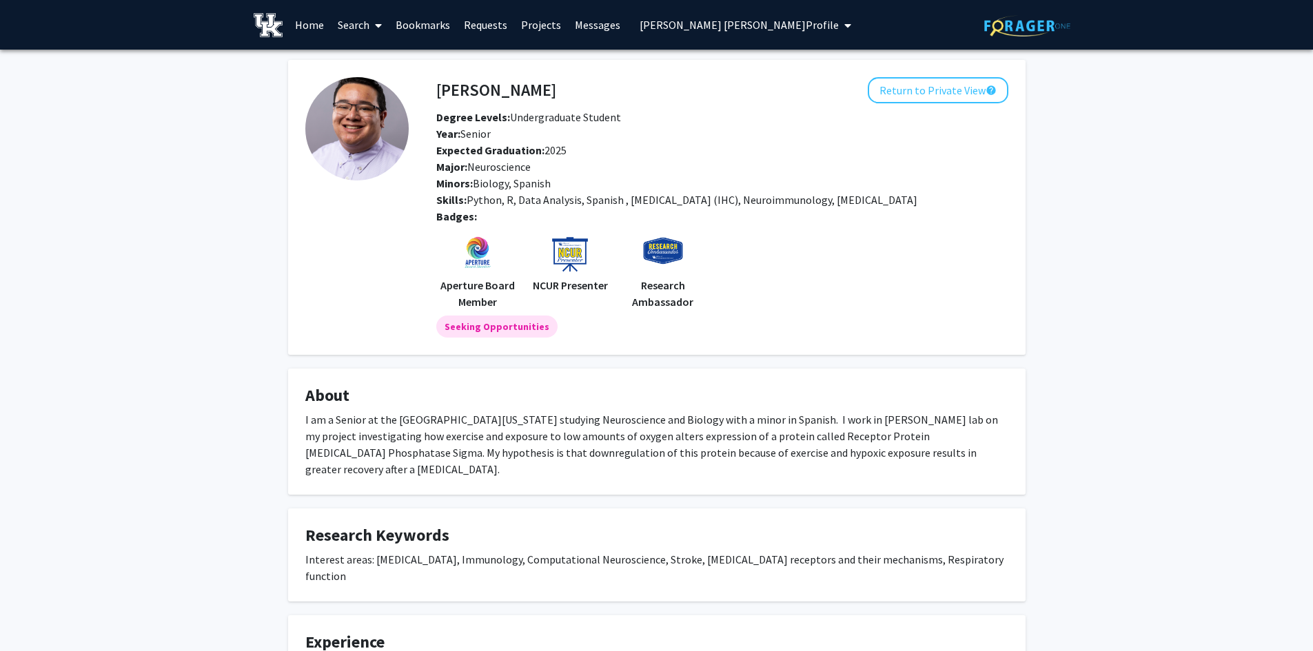
drag, startPoint x: 509, startPoint y: 116, endPoint x: 616, endPoint y: 116, distance: 107.5
click at [616, 116] on span "Degree Levels: Undergraduate Student" at bounding box center [528, 117] width 185 height 14
click at [506, 137] on div "Year: Senior" at bounding box center [641, 133] width 431 height 17
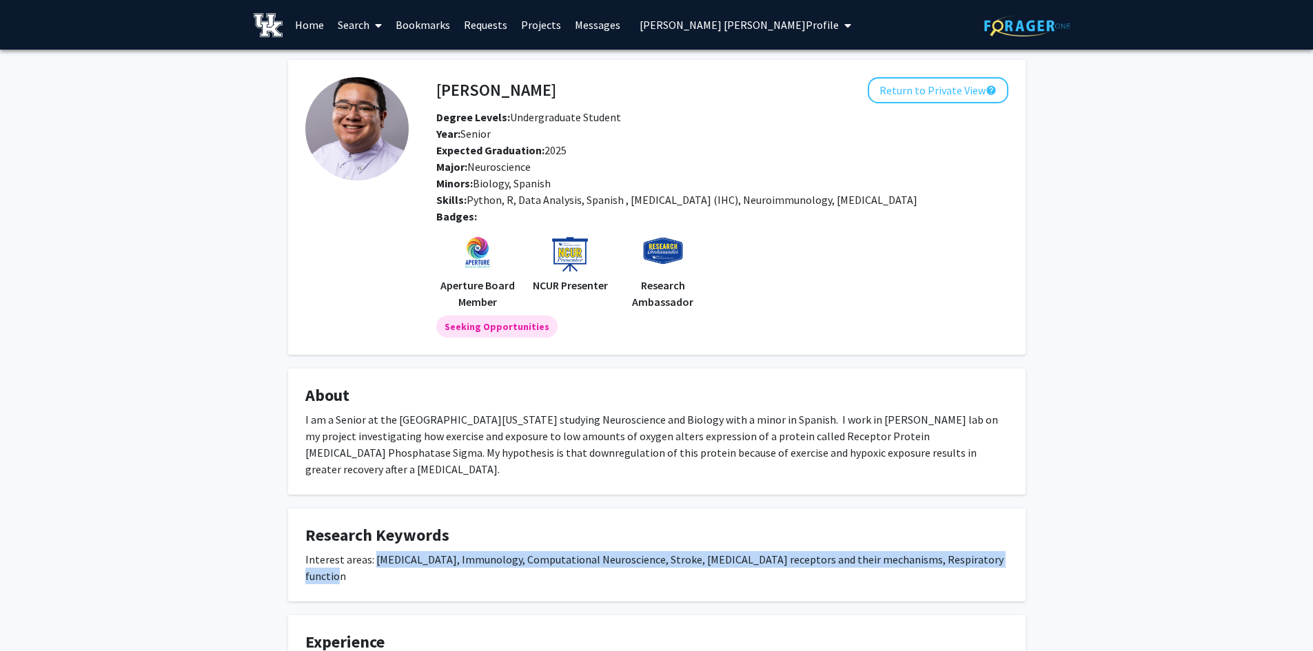
drag, startPoint x: 374, startPoint y: 547, endPoint x: 997, endPoint y: 547, distance: 622.3
click at [997, 551] on div "Interest areas: [MEDICAL_DATA], Immunology, Computational Neuroscience, Stroke,…" at bounding box center [656, 567] width 703 height 33
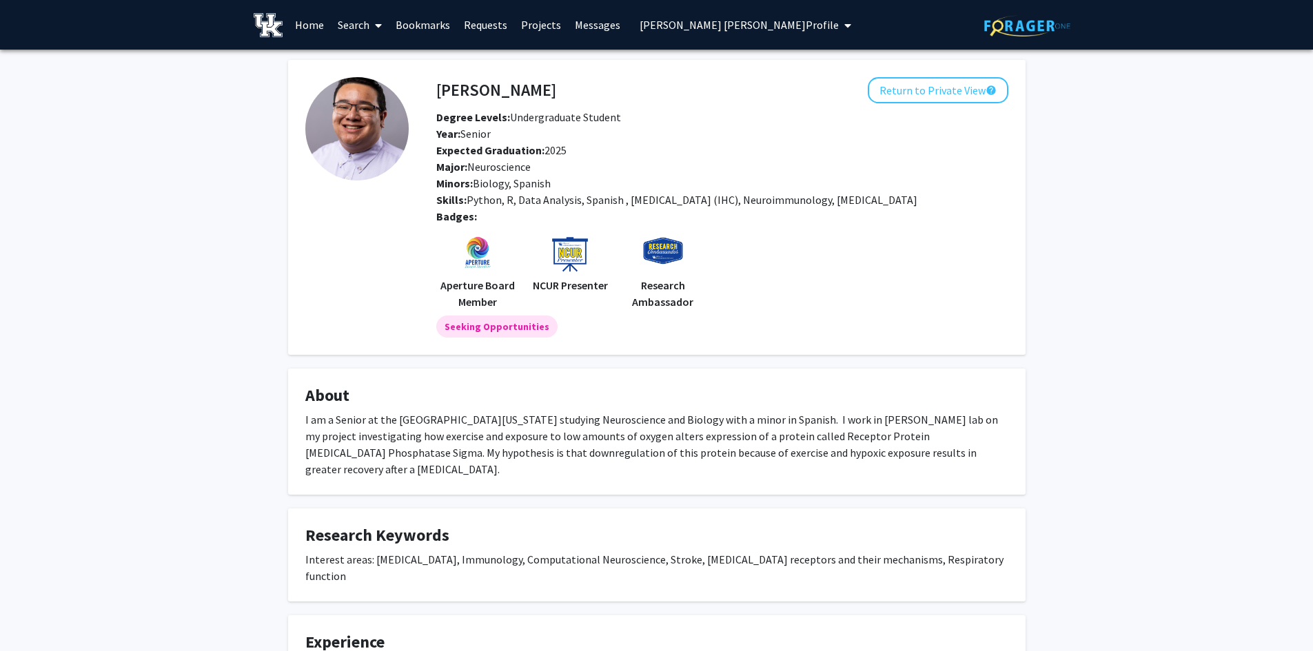
click at [862, 526] on h4 "Research Keywords" at bounding box center [656, 536] width 703 height 20
click at [357, 32] on link "Search" at bounding box center [360, 25] width 58 height 48
click at [367, 61] on span "Faculty/Staff" at bounding box center [381, 64] width 101 height 28
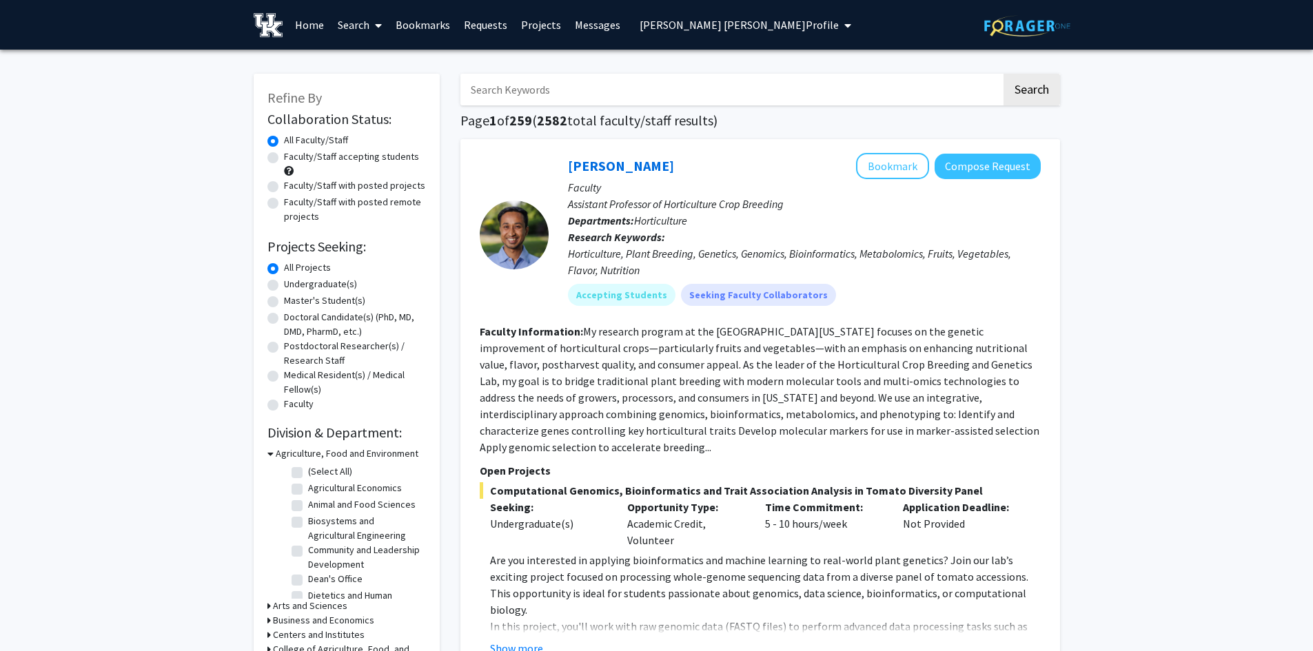
click at [367, 24] on link "Search" at bounding box center [360, 25] width 58 height 48
click at [531, 87] on input "Search Keywords" at bounding box center [730, 90] width 541 height 32
click at [531, 86] on input "Search Keywords" at bounding box center [730, 90] width 541 height 32
type input "software engineering"
click at [1003, 74] on button "Search" at bounding box center [1031, 90] width 57 height 32
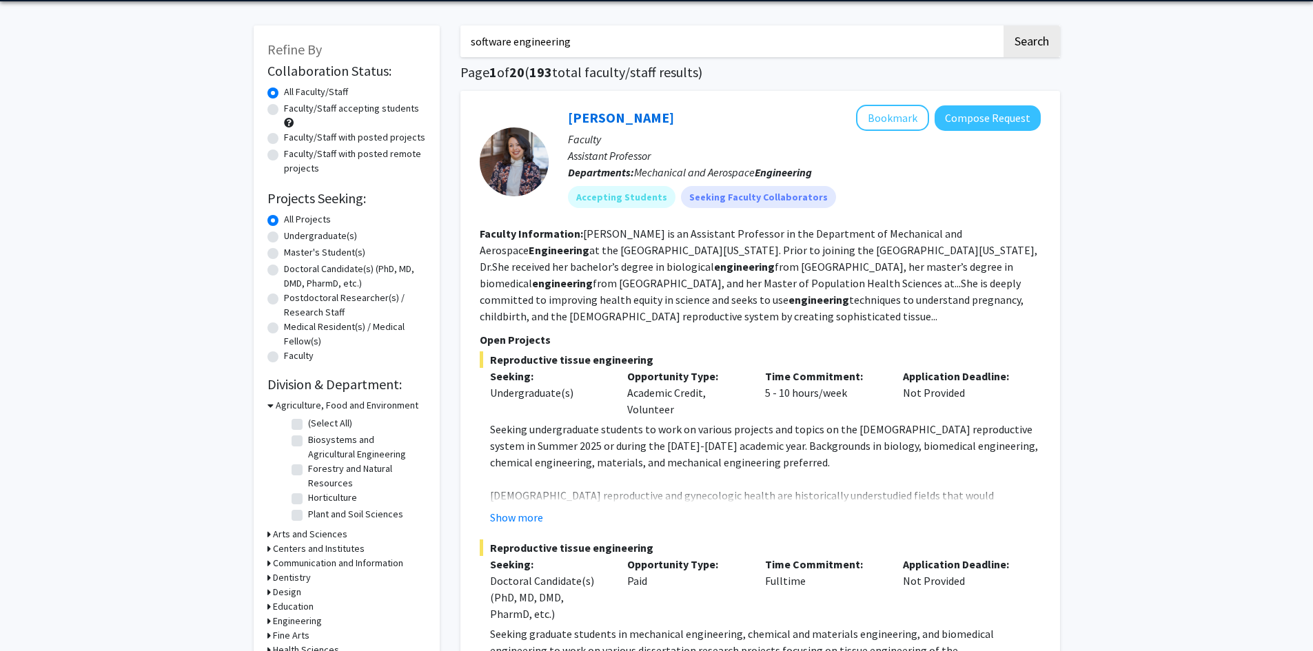
scroll to position [69, 0]
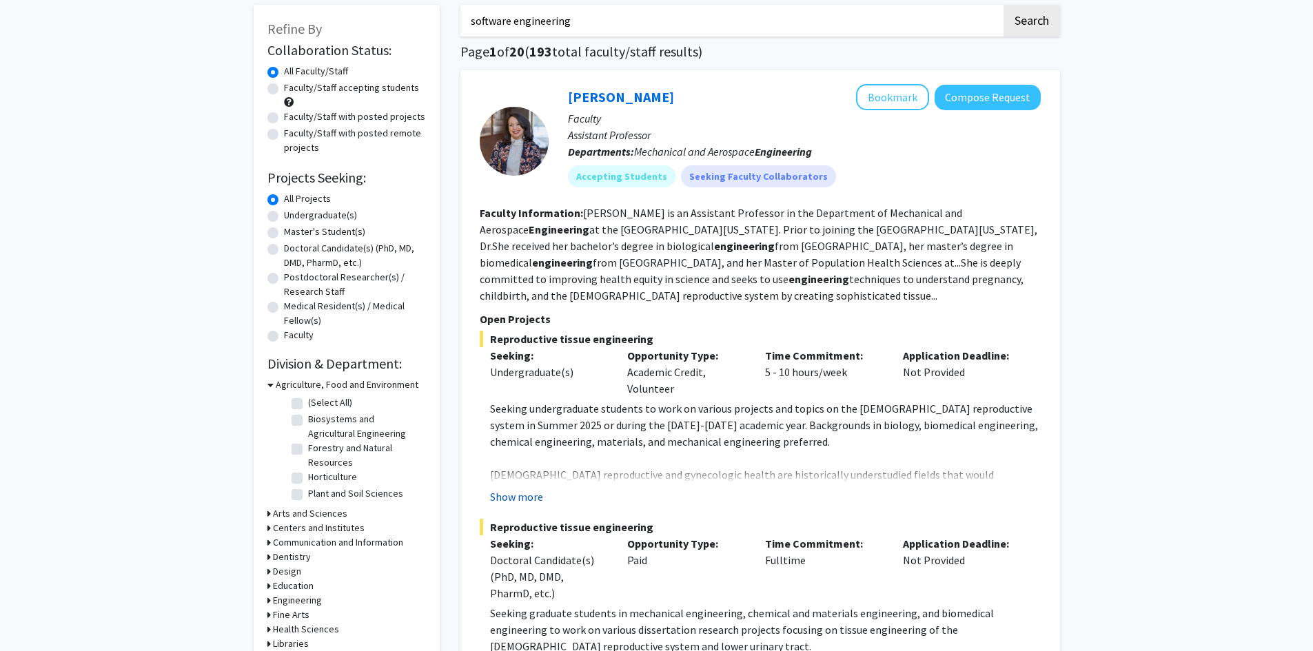
click at [535, 501] on button "Show more" at bounding box center [516, 497] width 53 height 17
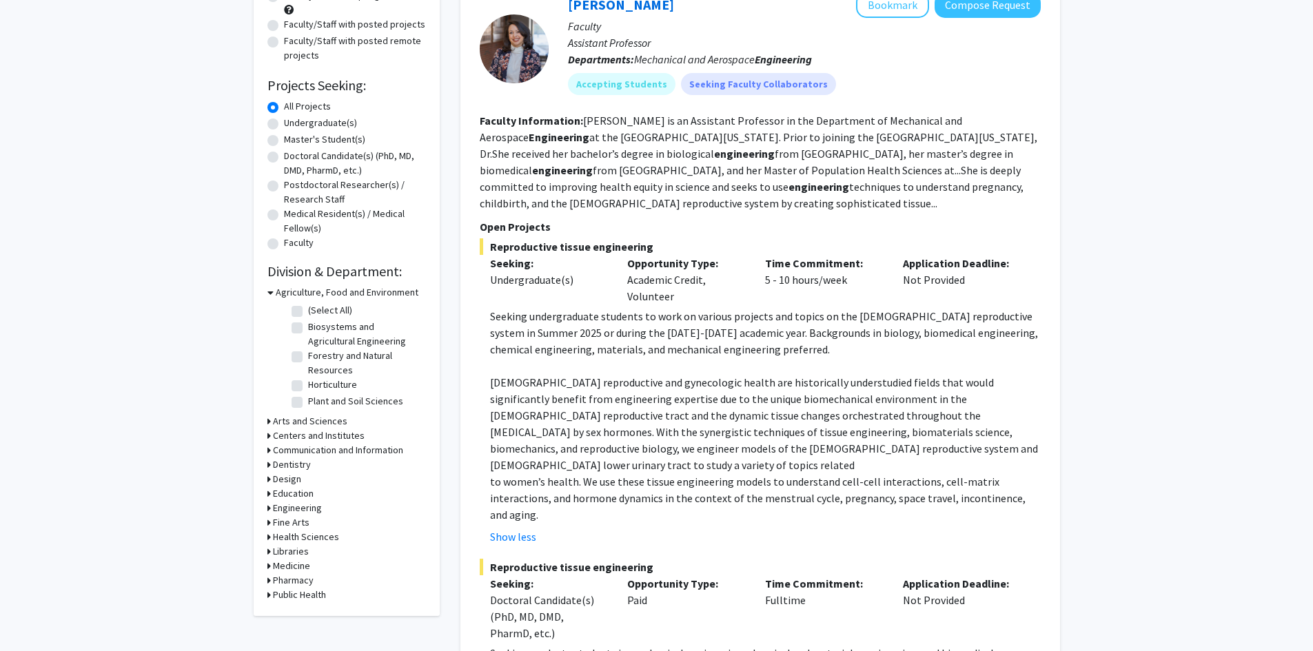
scroll to position [138, 0]
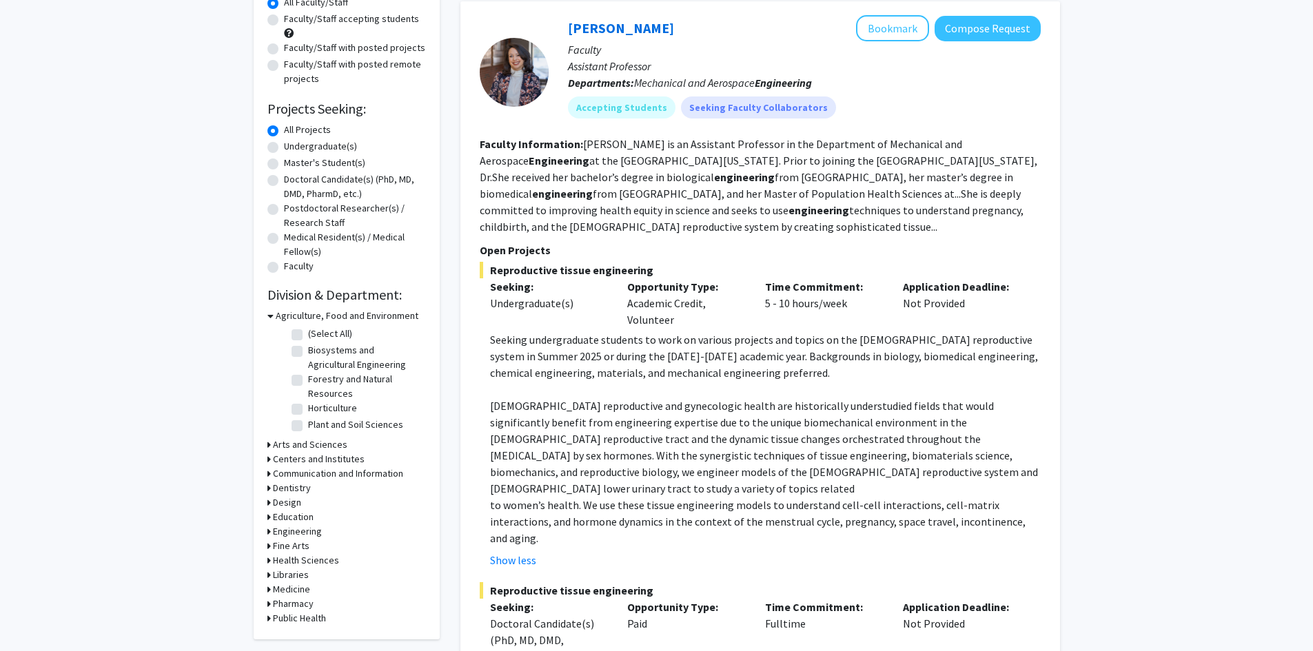
drag, startPoint x: 679, startPoint y: 321, endPoint x: 623, endPoint y: 318, distance: 55.9
click at [623, 318] on div "Opportunity Type: Academic Credit, Volunteer" at bounding box center [686, 303] width 138 height 50
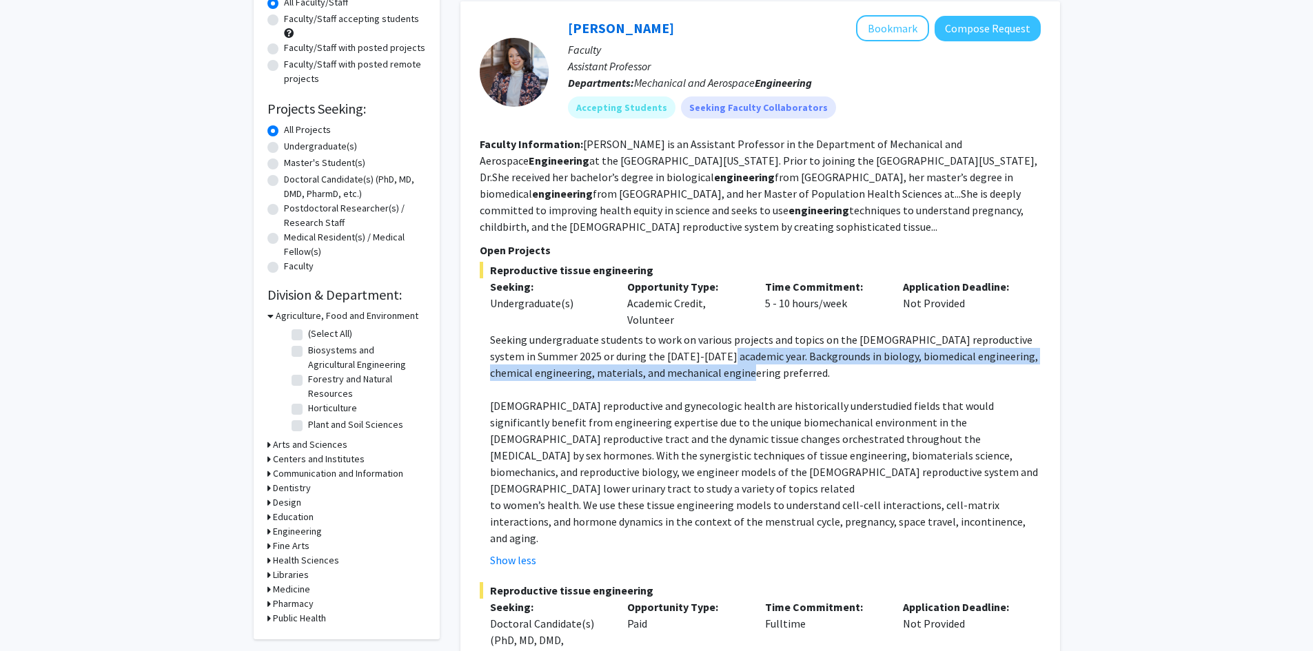
drag, startPoint x: 697, startPoint y: 353, endPoint x: 722, endPoint y: 373, distance: 32.4
click at [722, 373] on p "Seeking undergraduate students to work on various projects and topics on the [D…" at bounding box center [765, 356] width 551 height 50
click at [735, 371] on p "Seeking undergraduate students to work on various projects and topics on the [D…" at bounding box center [765, 356] width 551 height 50
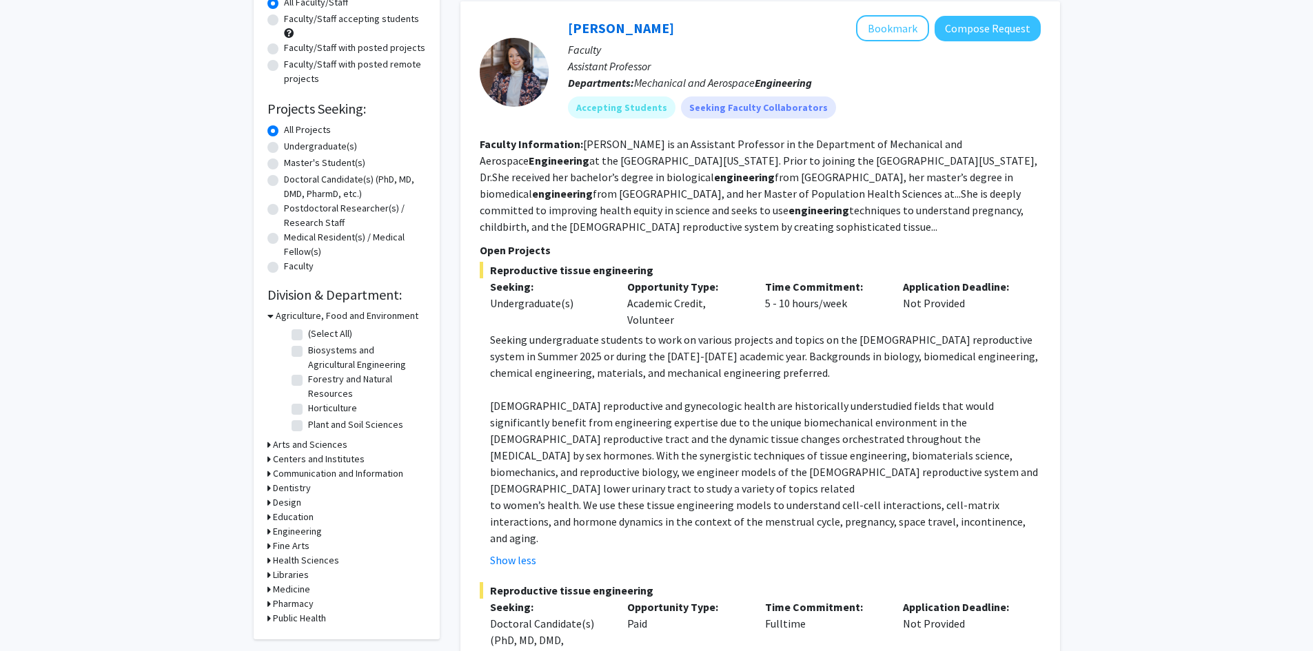
drag, startPoint x: 684, startPoint y: 322, endPoint x: 618, endPoint y: 320, distance: 65.5
click at [618, 320] on div "Opportunity Type: Academic Credit, Volunteer" at bounding box center [686, 303] width 138 height 50
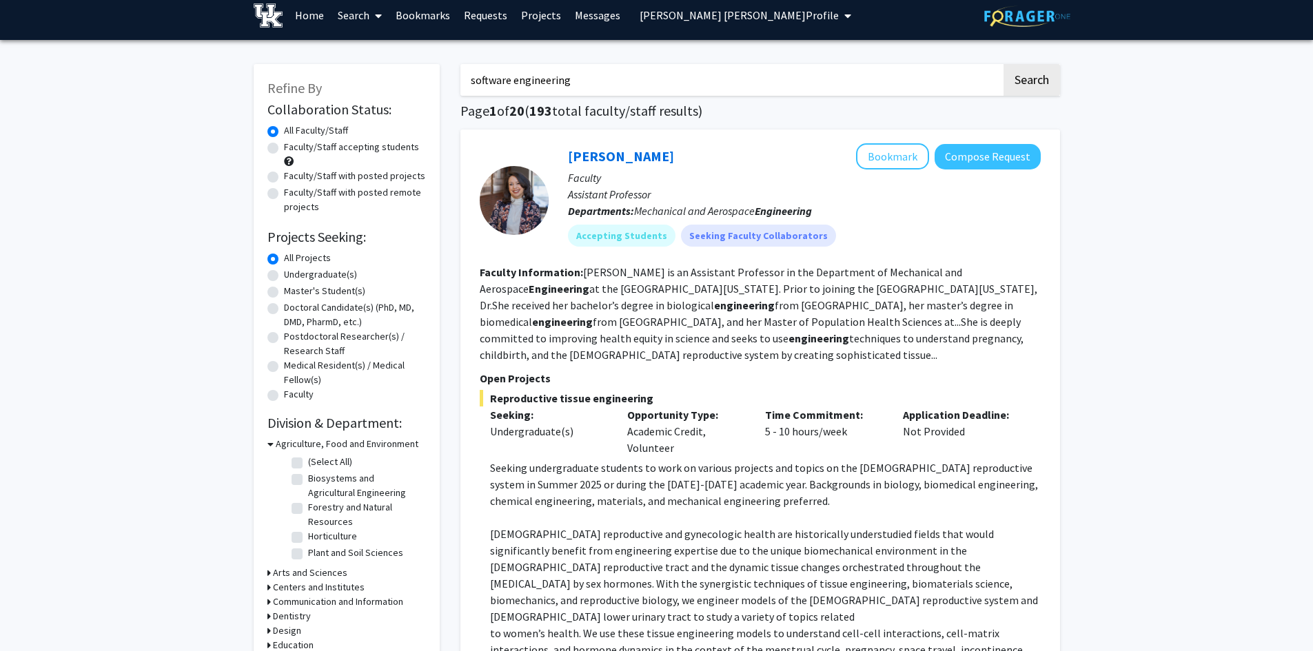
scroll to position [0, 0]
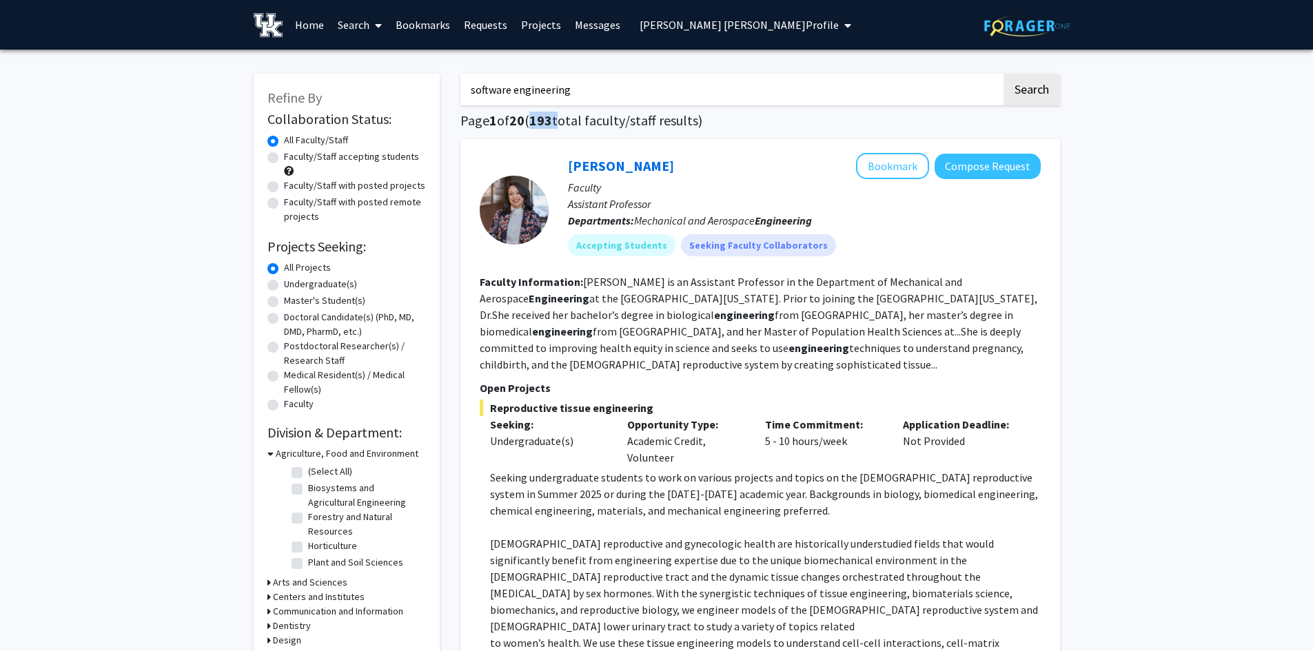
drag, startPoint x: 554, startPoint y: 121, endPoint x: 537, endPoint y: 121, distance: 17.2
click at [537, 121] on h1 "Page 1 of 20 ( 193 total faculty/staff results)" at bounding box center [760, 120] width 600 height 17
click at [638, 164] on link "[PERSON_NAME]" at bounding box center [621, 165] width 106 height 17
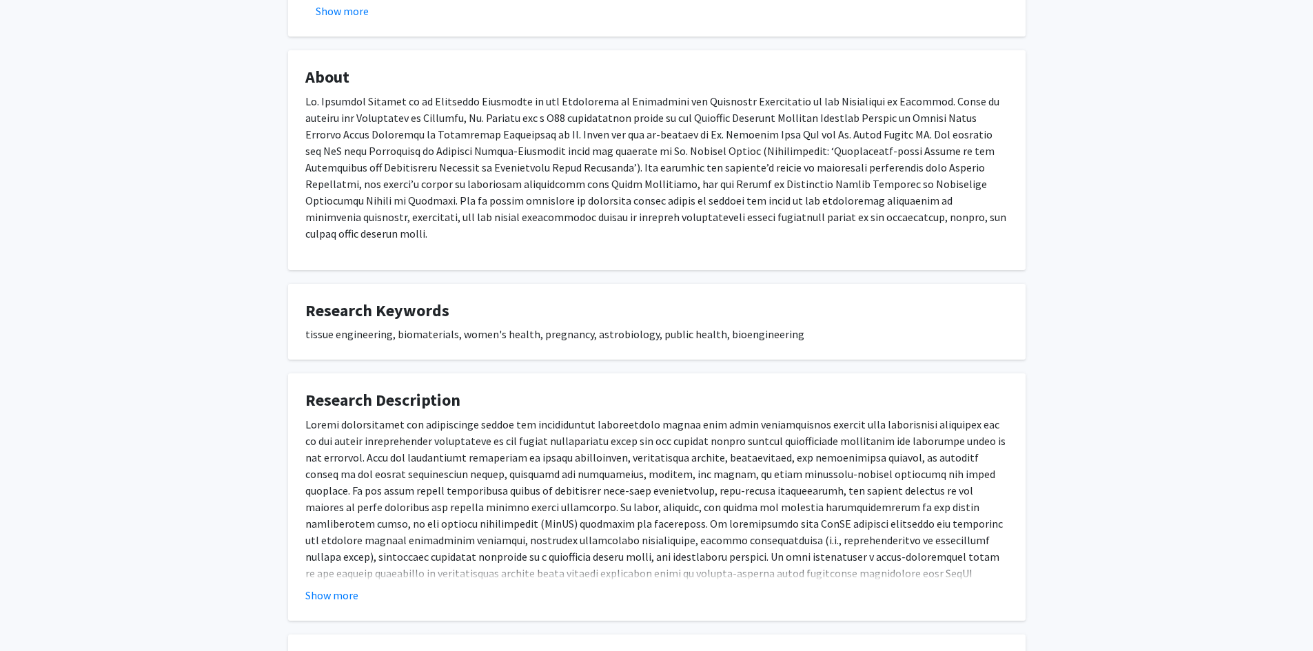
scroll to position [620, 0]
drag, startPoint x: 452, startPoint y: 318, endPoint x: 391, endPoint y: 314, distance: 60.8
click at [391, 325] on div "tissue engineering, biomaterials, women's health, pregnancy, astrobiology, publ…" at bounding box center [656, 333] width 703 height 17
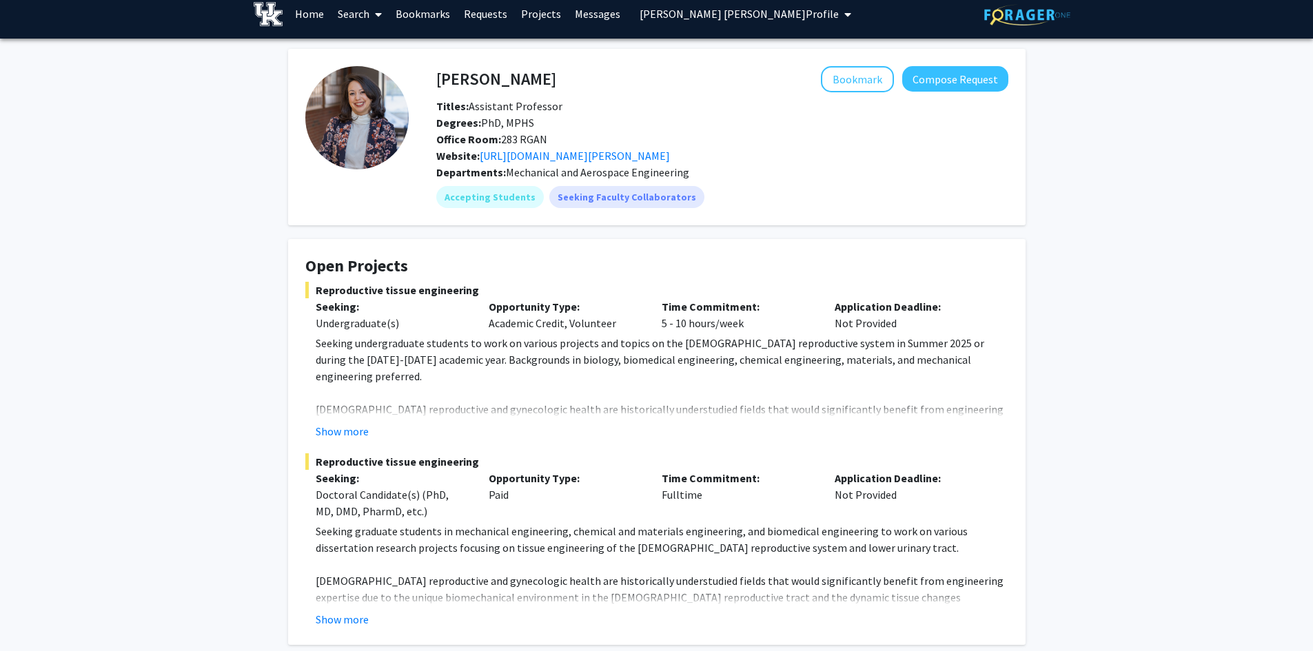
scroll to position [0, 0]
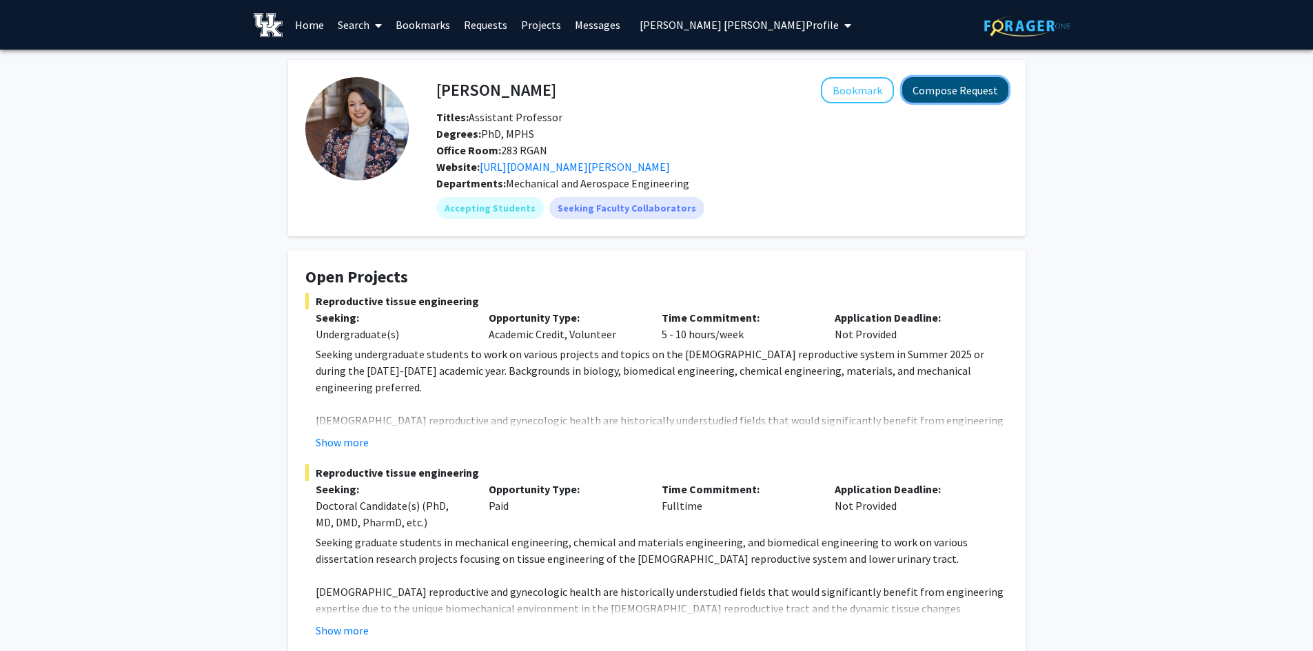
click at [947, 88] on button "Compose Request" at bounding box center [955, 89] width 106 height 25
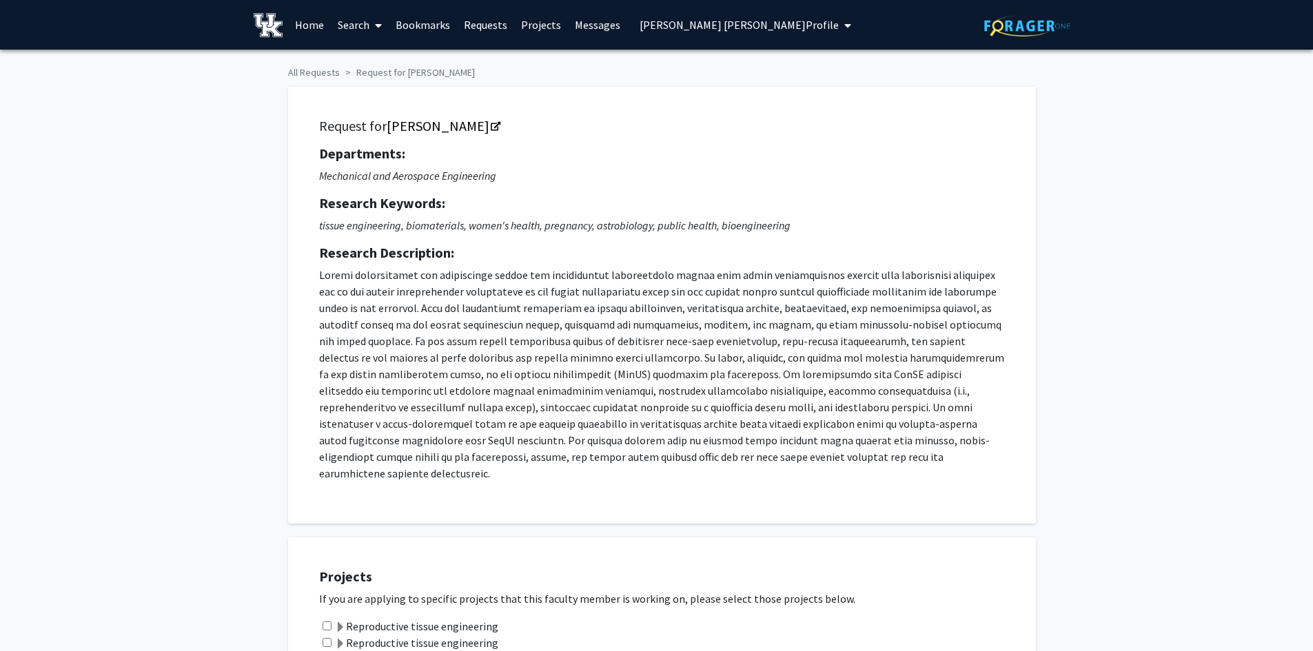
click at [357, 35] on link "Search" at bounding box center [360, 25] width 58 height 48
click at [360, 71] on span "Faculty/Staff" at bounding box center [381, 64] width 101 height 28
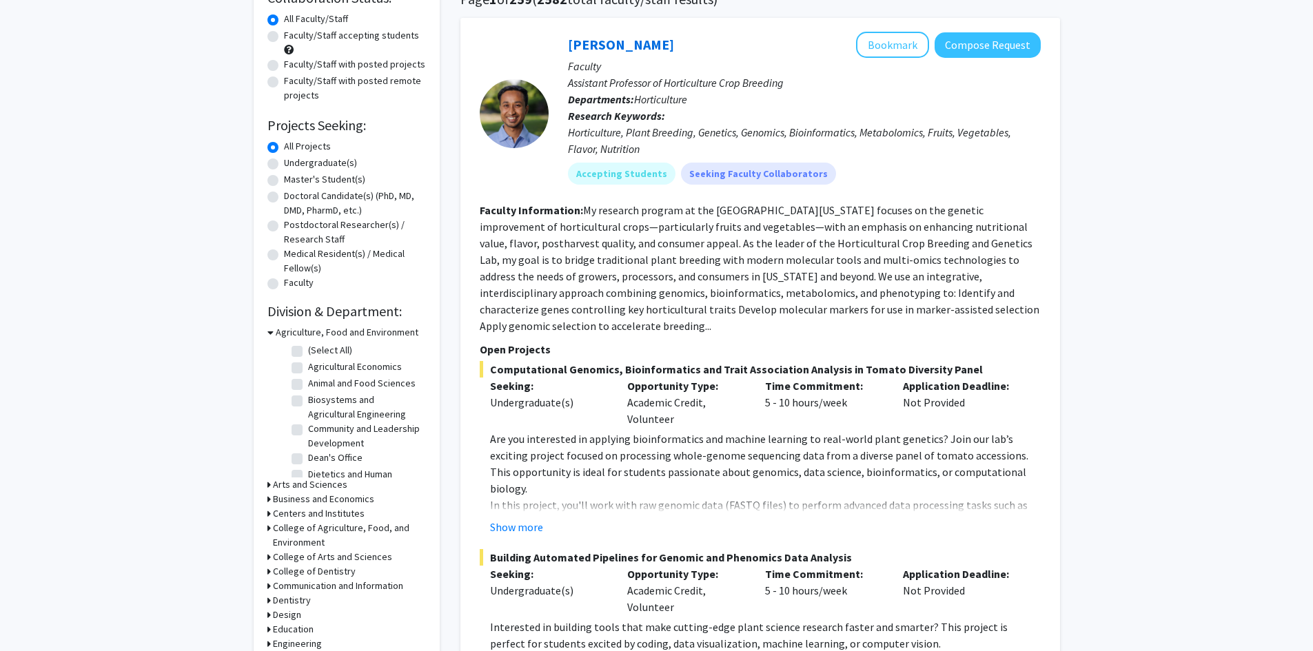
scroll to position [207, 0]
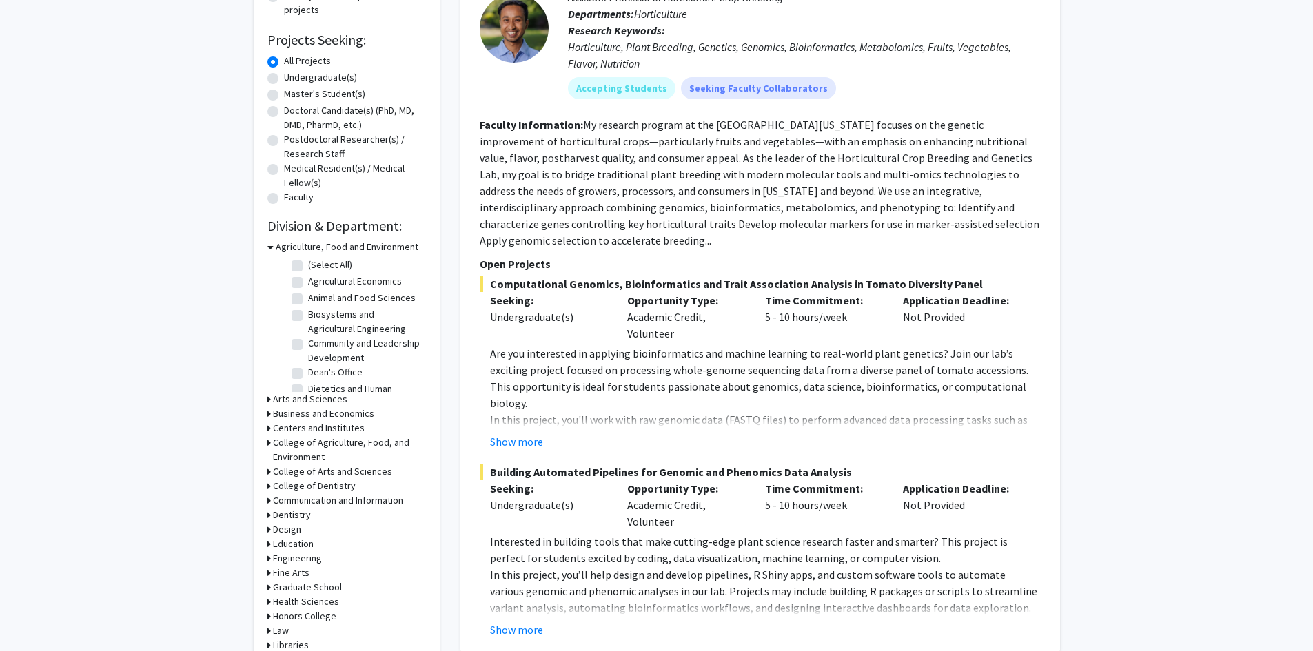
click at [268, 248] on icon at bounding box center [270, 247] width 6 height 14
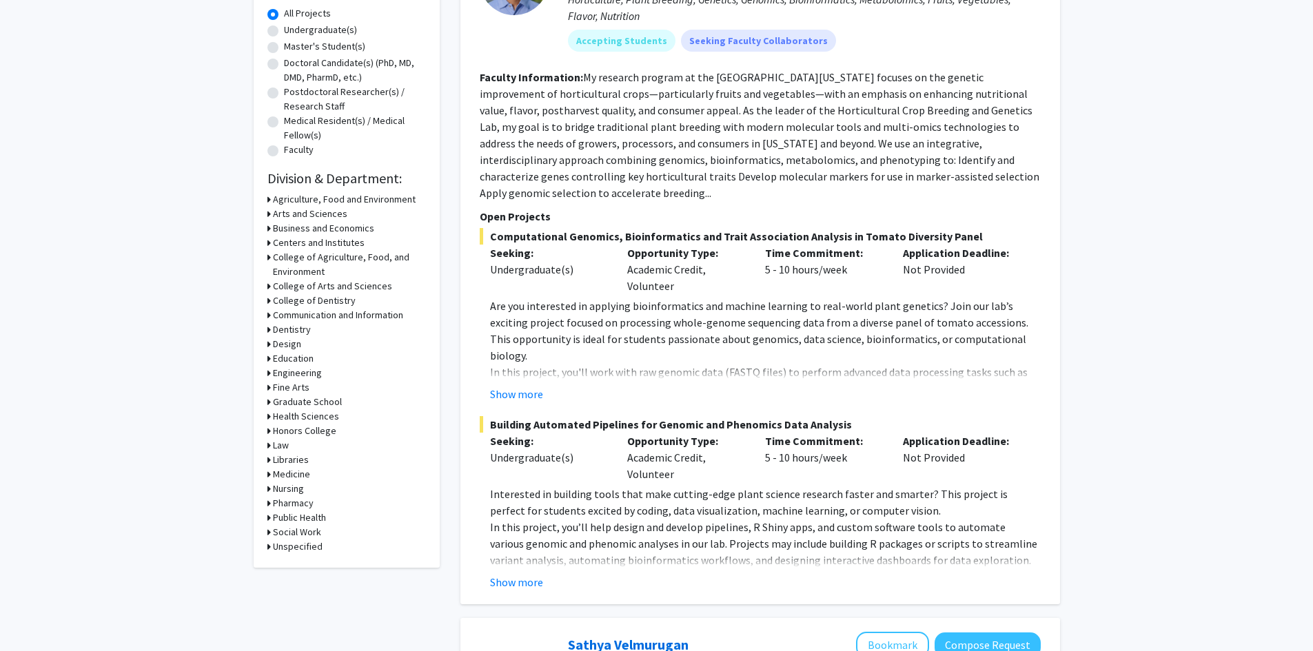
scroll to position [276, 0]
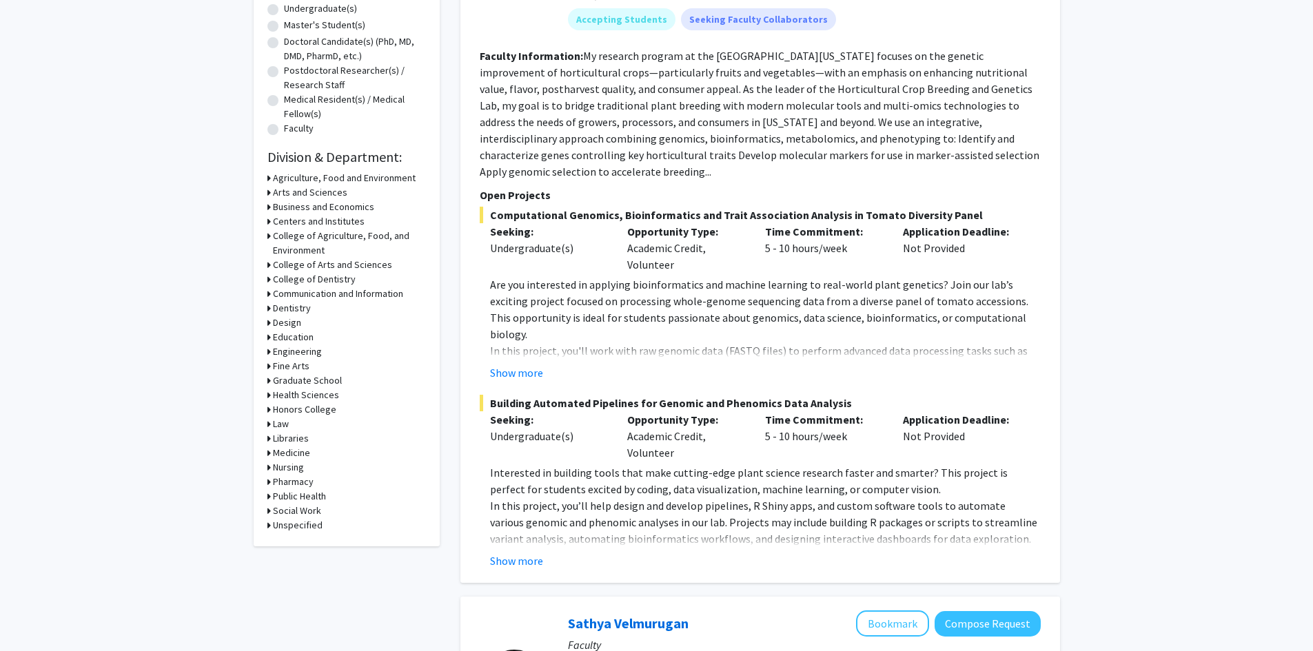
click at [281, 352] on h3 "Engineering" at bounding box center [297, 352] width 49 height 14
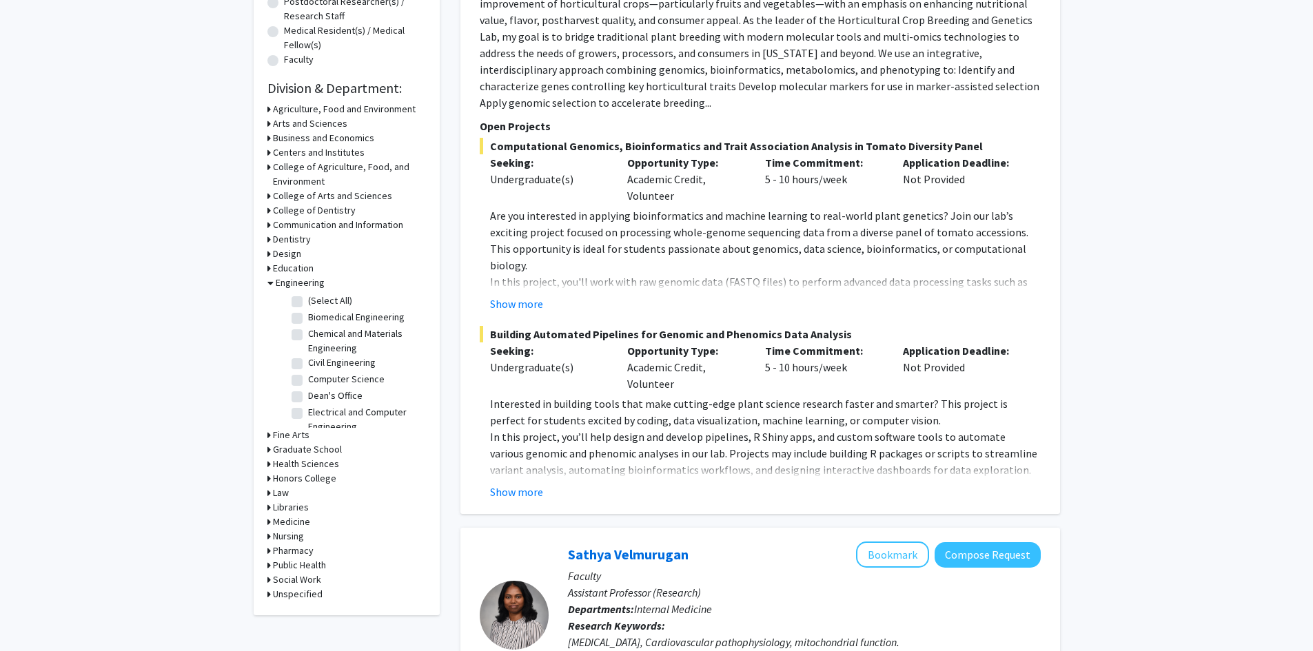
scroll to position [69, 0]
click at [308, 314] on label "Computer Science" at bounding box center [346, 310] width 76 height 14
click at [308, 312] on input "Computer Science" at bounding box center [312, 307] width 9 height 9
checkbox input "true"
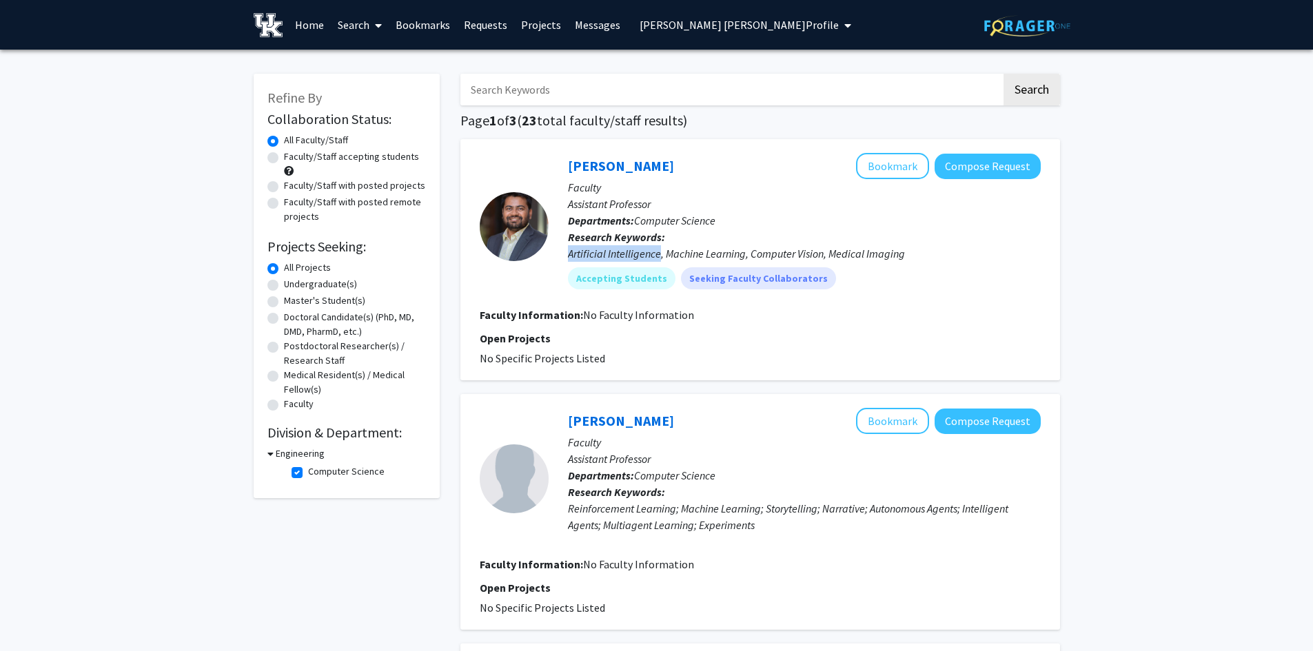
drag, startPoint x: 566, startPoint y: 255, endPoint x: 658, endPoint y: 261, distance: 91.9
click at [658, 261] on div "[PERSON_NAME] Bookmark Compose Request Faculty Assistant Professor Departments:…" at bounding box center [795, 226] width 492 height 147
click at [648, 171] on link "[PERSON_NAME]" at bounding box center [621, 165] width 106 height 17
